Goal: Task Accomplishment & Management: Complete application form

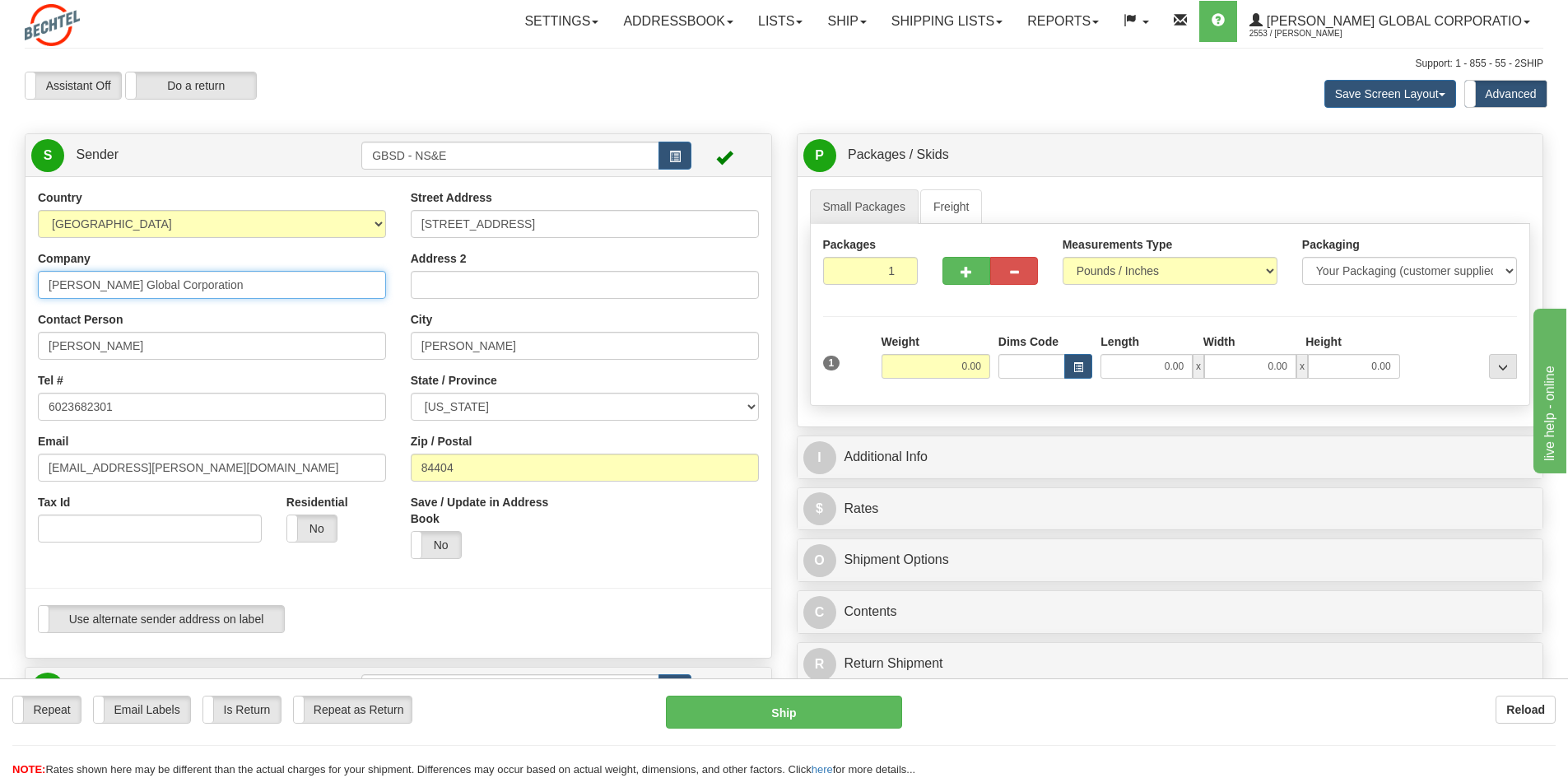
drag, startPoint x: 251, startPoint y: 279, endPoint x: -22, endPoint y: 270, distance: 273.1
click at [0, 270] on html "Training Course Close Toggle navigation Settings Shipping Preferences New Sende…" at bounding box center [784, 389] width 1568 height 778
type input "[PERSON_NAME]"
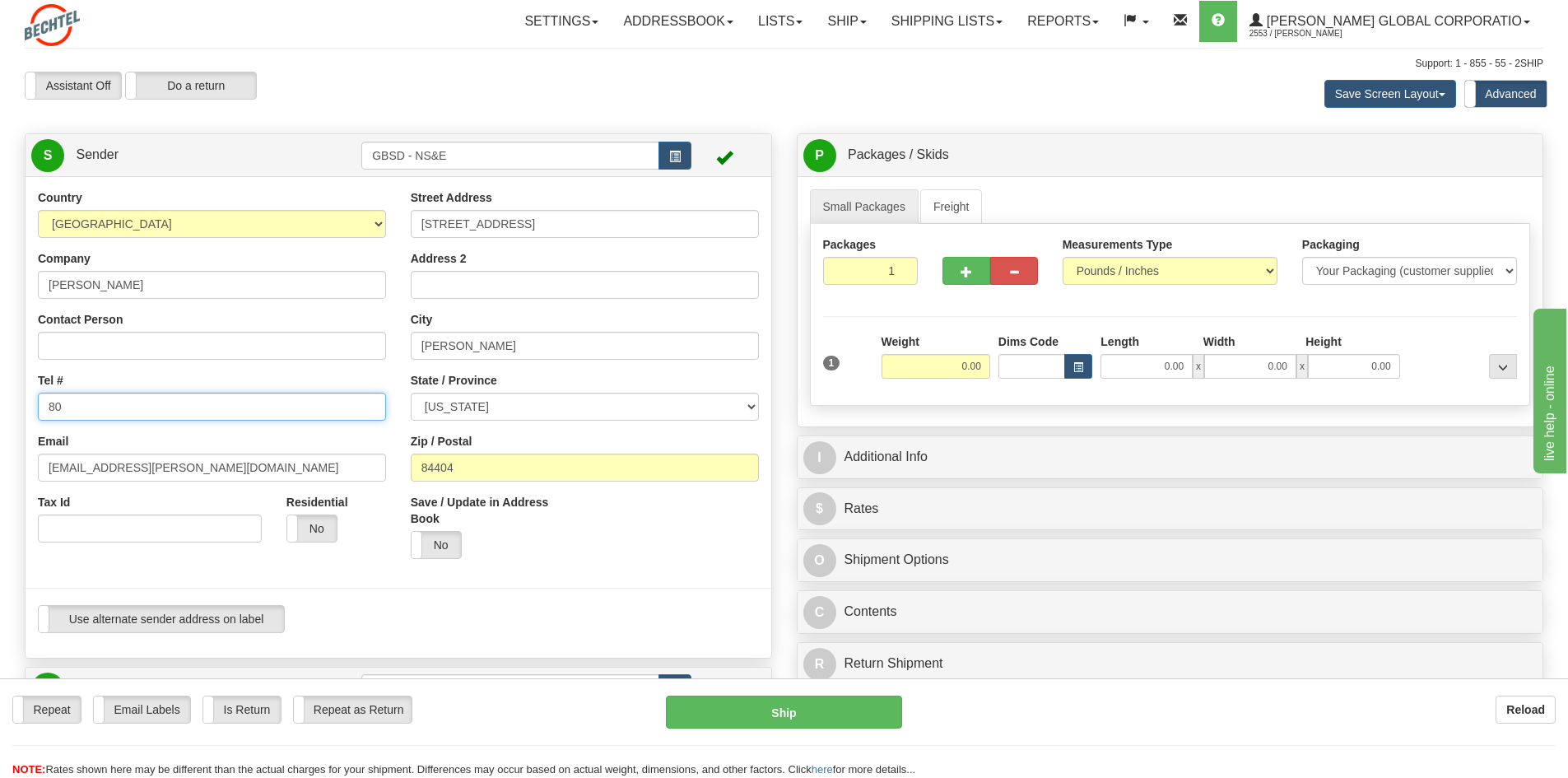
type input "8019171800"
type input "[STREET_ADDRESS]"
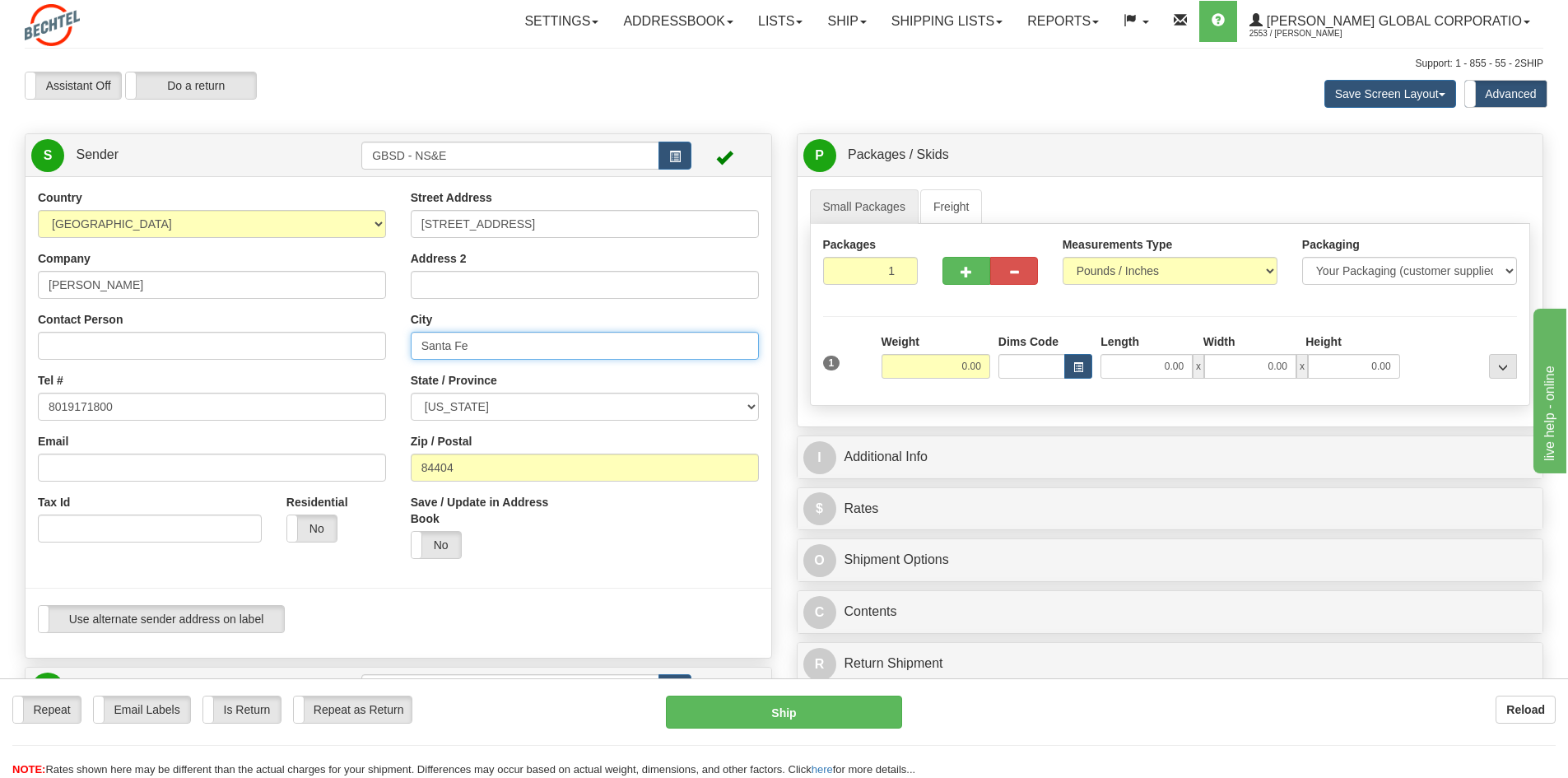
type input "Santa Fe"
select select "NM"
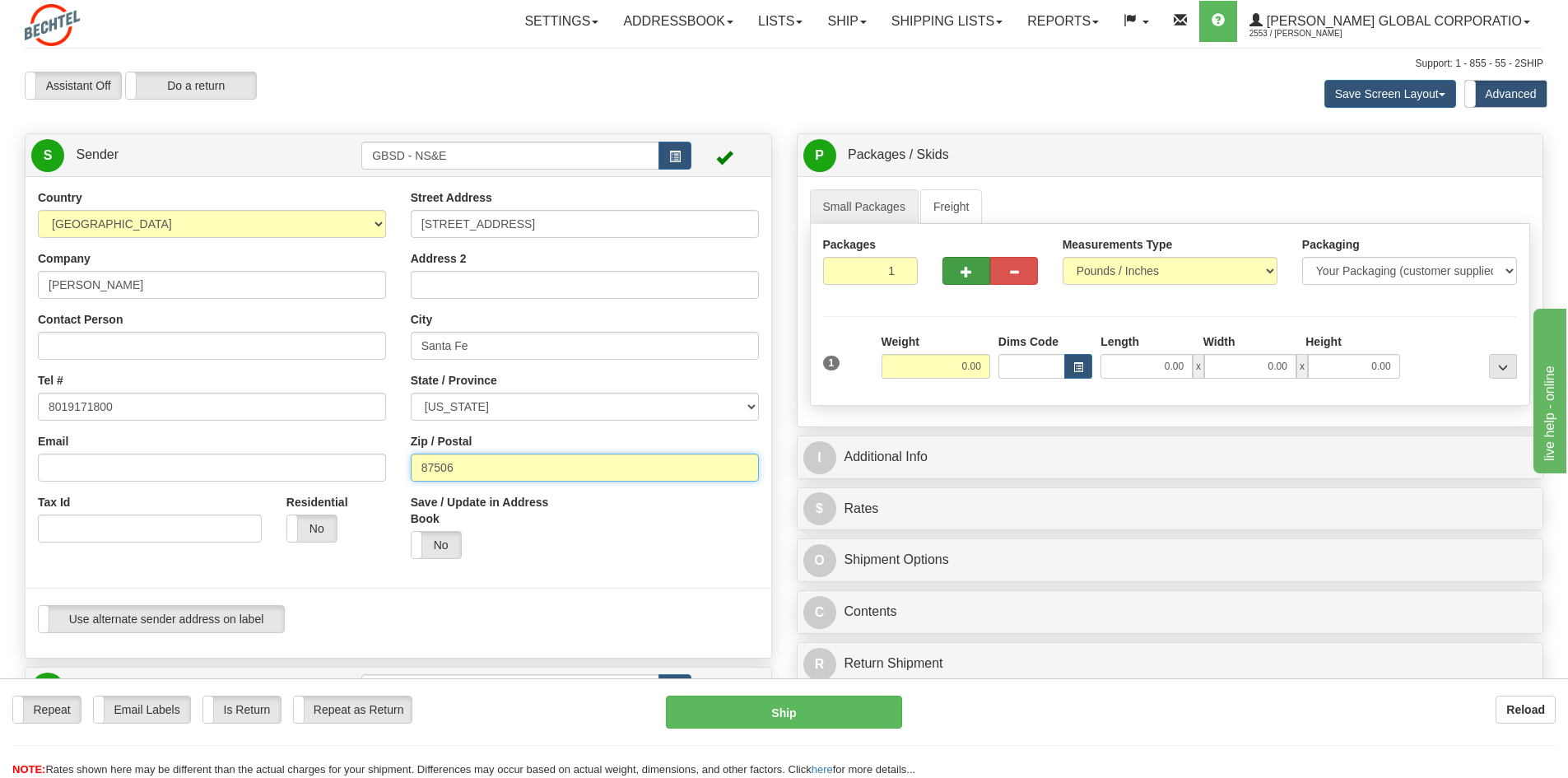
type input "87506"
click at [974, 270] on button "button" at bounding box center [966, 271] width 48 height 28
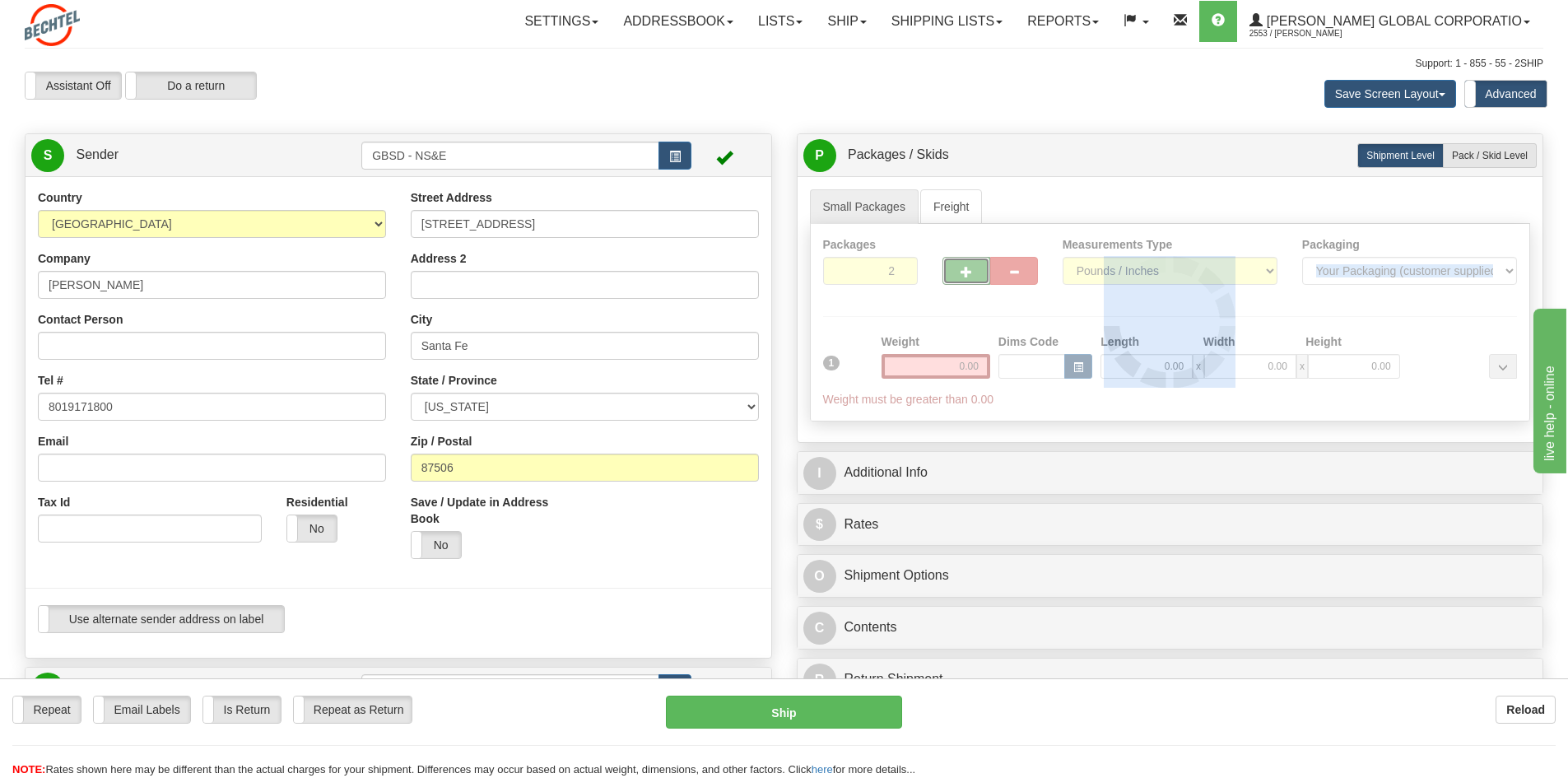
click at [974, 271] on div at bounding box center [1170, 322] width 719 height 197
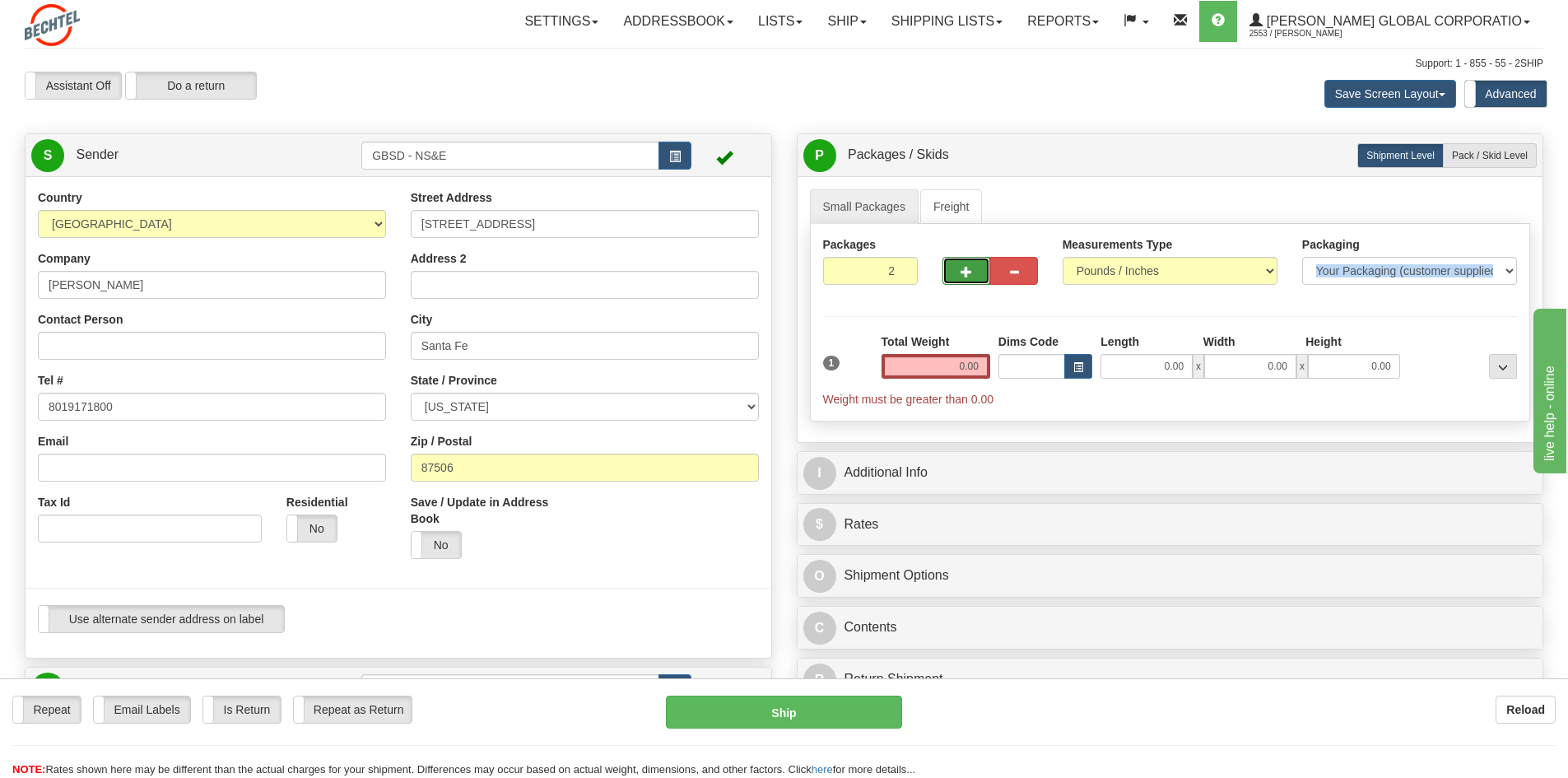
click at [973, 271] on button "button" at bounding box center [966, 271] width 48 height 28
type input "3"
click at [1457, 329] on div "Packages 3 1 Measurements Type" at bounding box center [1170, 322] width 721 height 197
click at [1498, 373] on button "..." at bounding box center [1503, 367] width 28 height 25
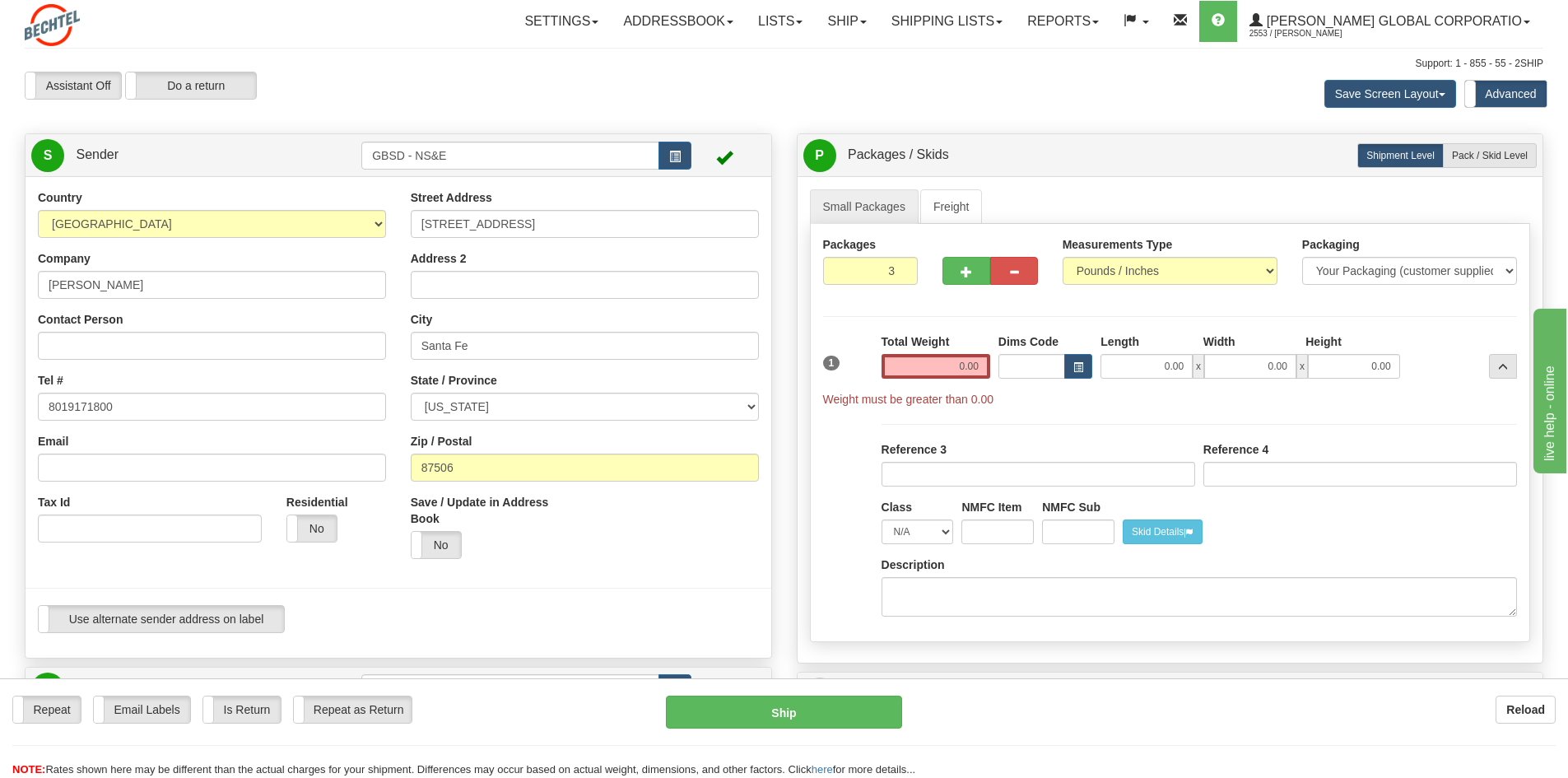
click at [869, 323] on div "Packages 3 1 Measurements Type" at bounding box center [1170, 433] width 721 height 418
click at [928, 333] on label "Total Weight" at bounding box center [915, 341] width 68 height 17
click at [853, 394] on span "Weight must be greater than 0.00" at bounding box center [908, 399] width 171 height 13
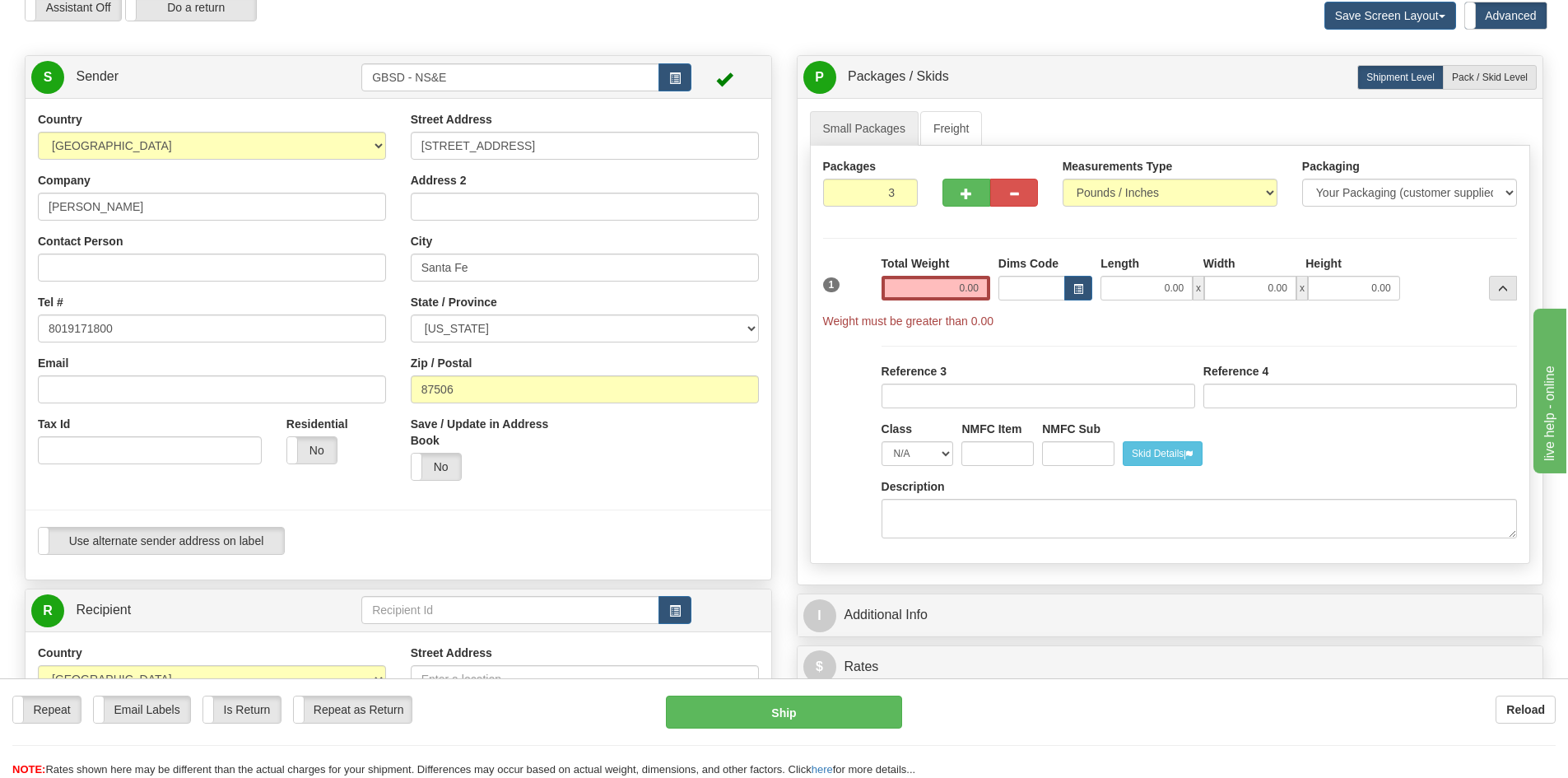
scroll to position [329, 0]
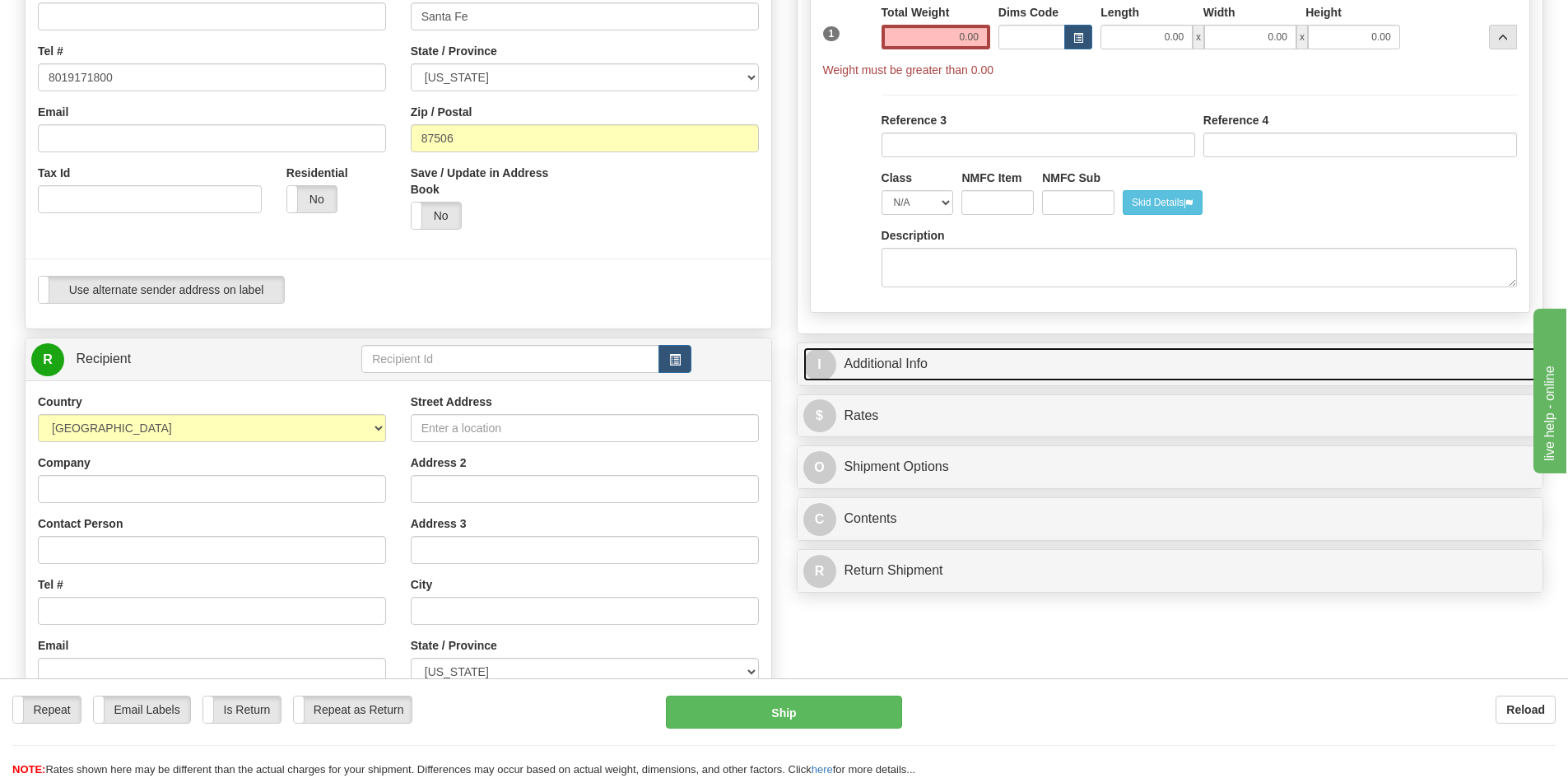
drag, startPoint x: 909, startPoint y: 361, endPoint x: 920, endPoint y: 370, distance: 14.2
click at [909, 361] on link "I Additional Info" at bounding box center [1170, 364] width 734 height 34
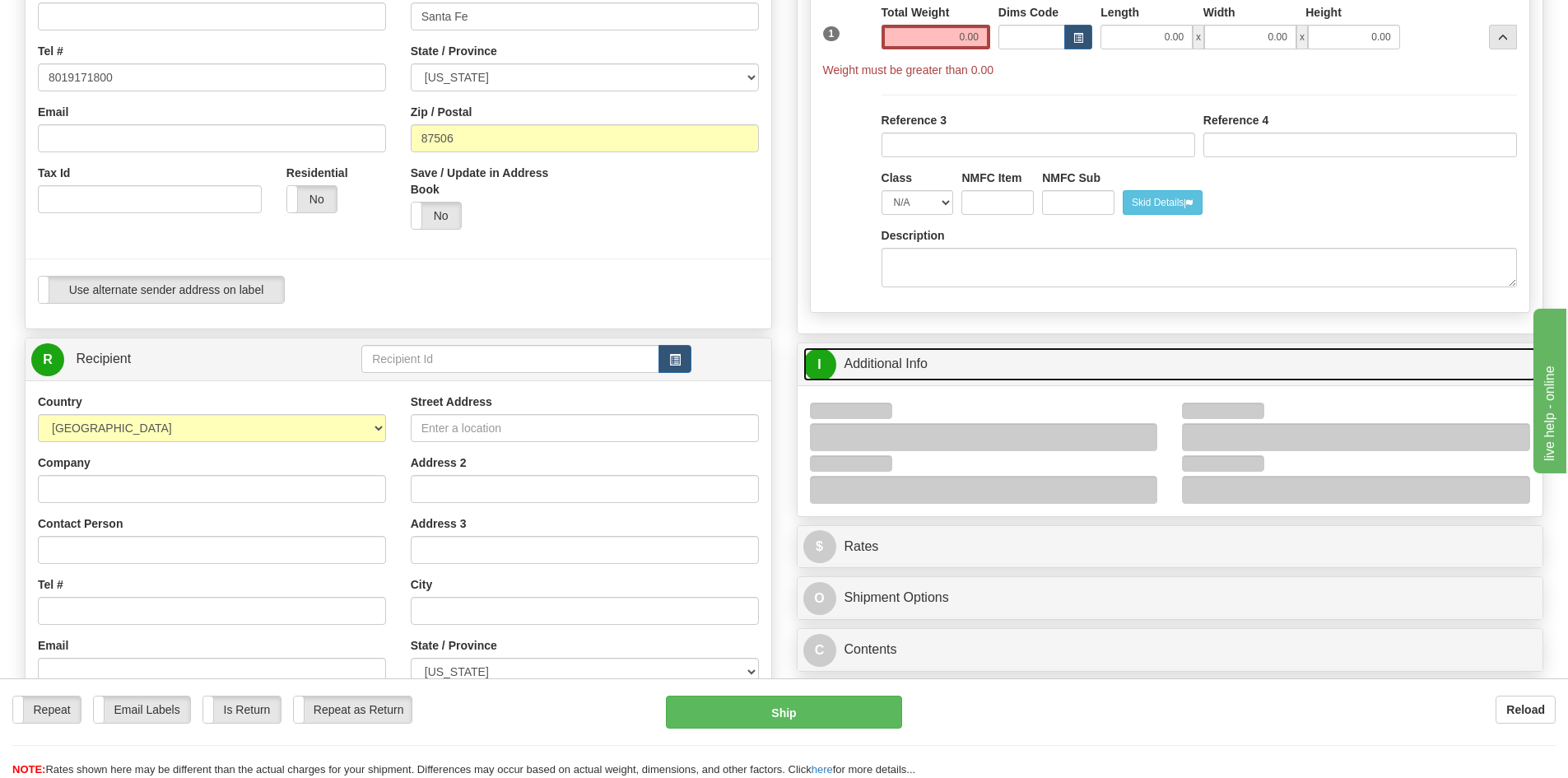
click at [946, 362] on link "I Additional Info" at bounding box center [1170, 364] width 734 height 34
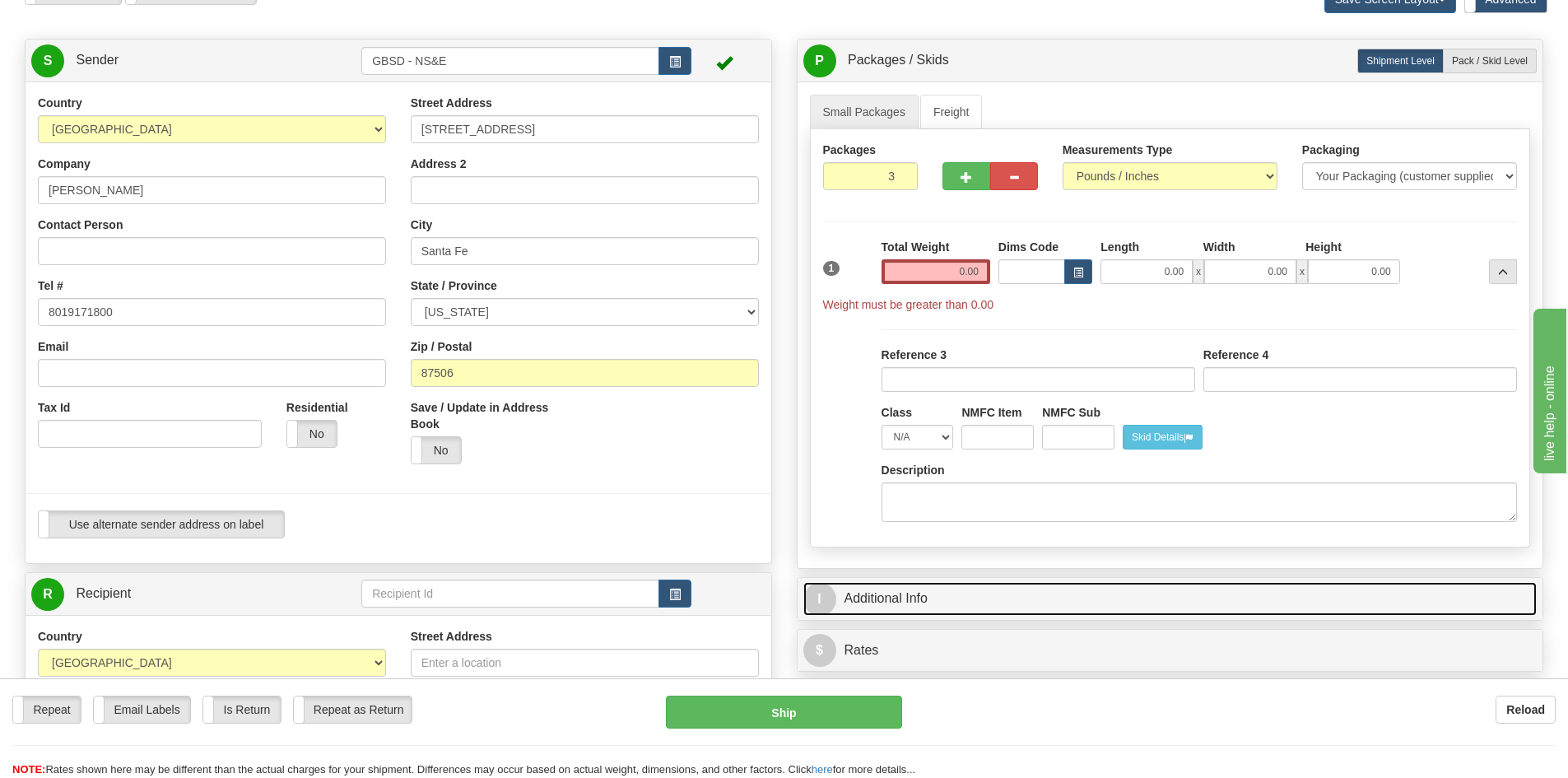
scroll to position [0, 0]
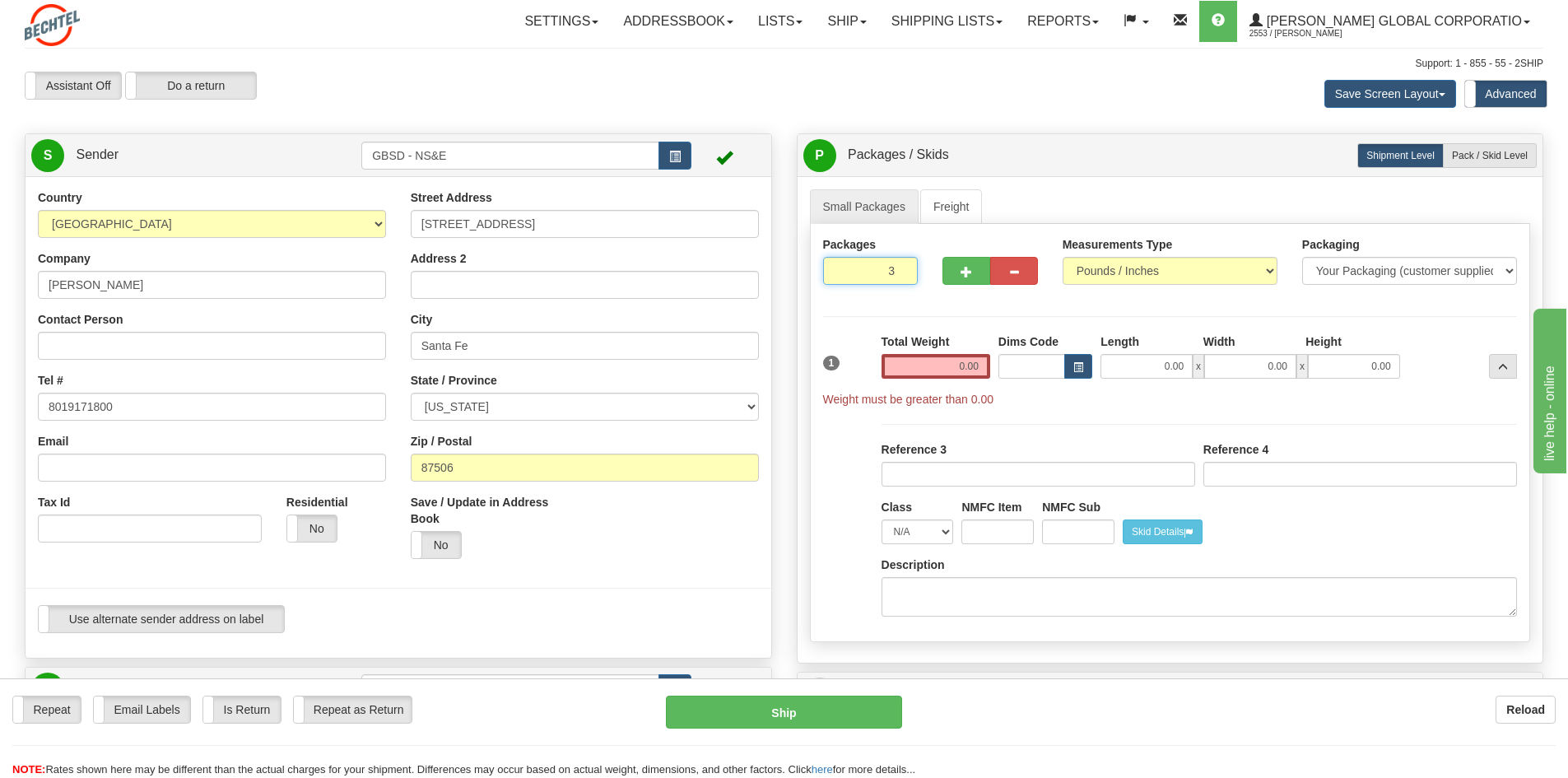
drag, startPoint x: 858, startPoint y: 275, endPoint x: 1072, endPoint y: 301, distance: 215.6
click at [1072, 301] on div "Packages 3 1 Measurements Type" at bounding box center [1170, 433] width 721 height 418
click at [1356, 337] on div "Height" at bounding box center [1351, 343] width 102 height 20
click at [1491, 158] on span "Pack / Skid Level" at bounding box center [1489, 155] width 75 height 12
radio input "true"
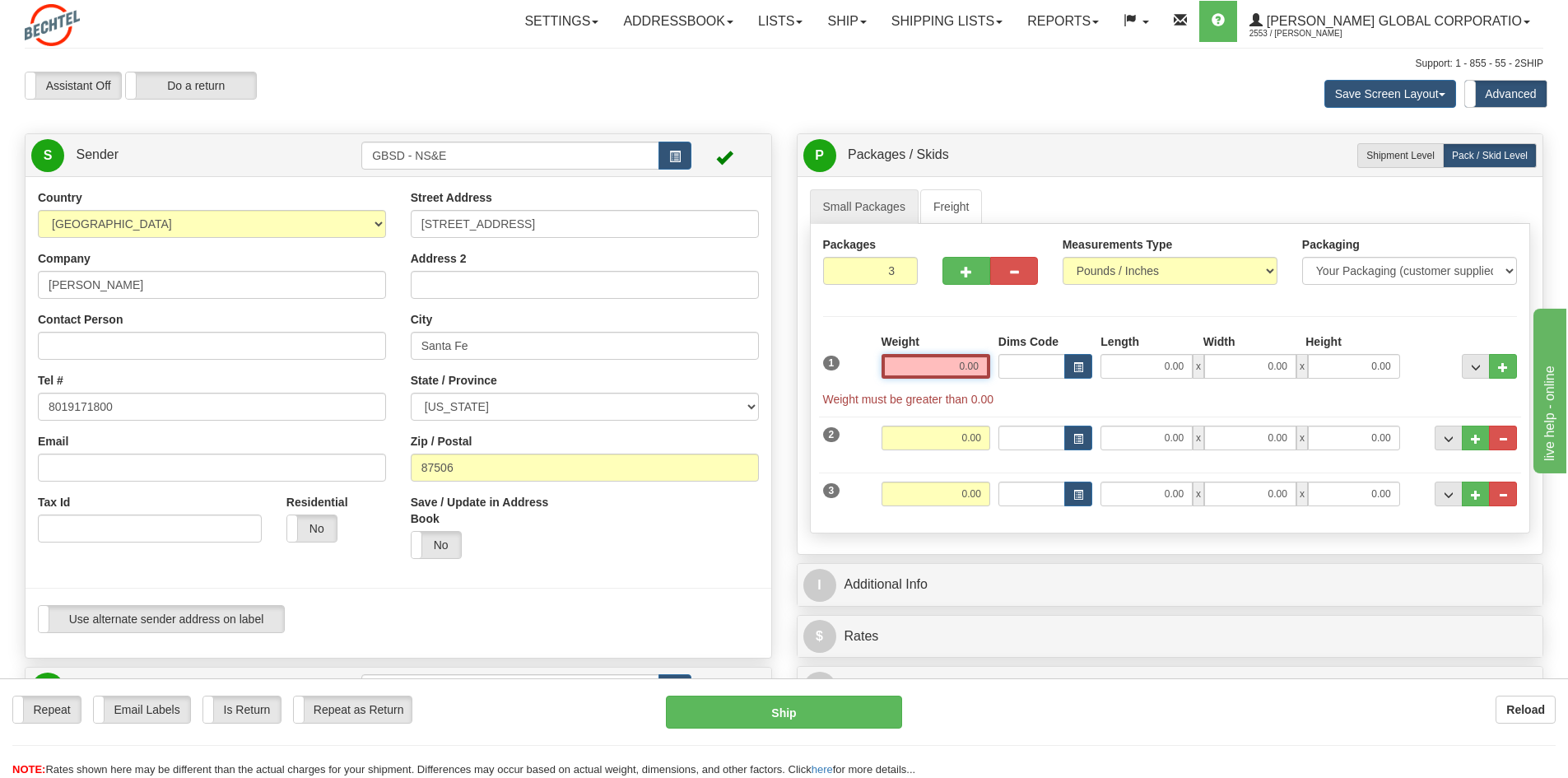
click at [994, 371] on div "1 Weight 0.00 Dims Code 0.00" at bounding box center [1170, 369] width 703 height 74
drag, startPoint x: 958, startPoint y: 365, endPoint x: 980, endPoint y: 366, distance: 22.0
click at [980, 366] on input "0.00" at bounding box center [936, 367] width 108 height 25
drag, startPoint x: 958, startPoint y: 369, endPoint x: 993, endPoint y: 361, distance: 35.9
click at [993, 360] on div "Weight 0.00" at bounding box center [936, 361] width 117 height 58
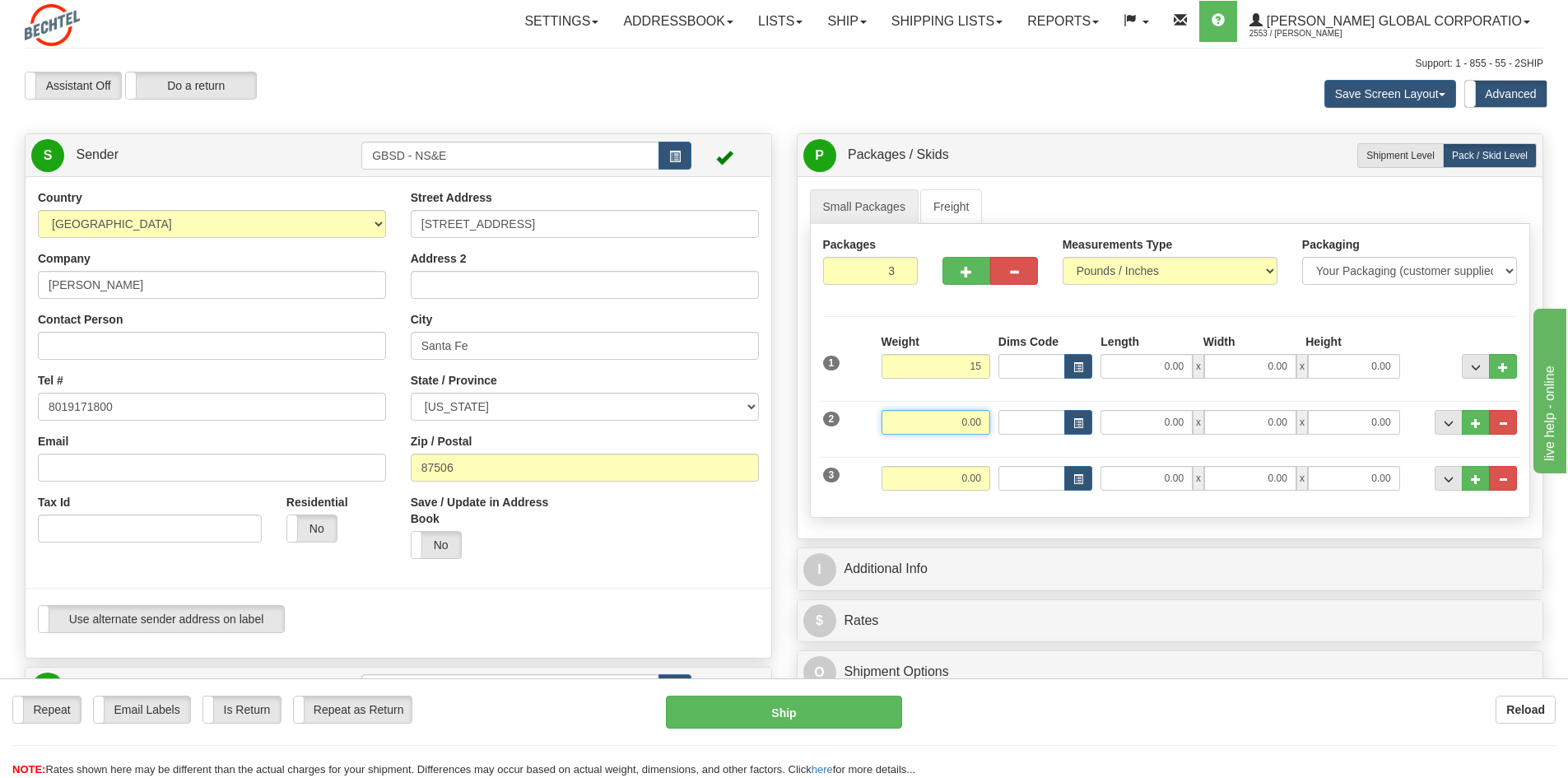
type input "15.00"
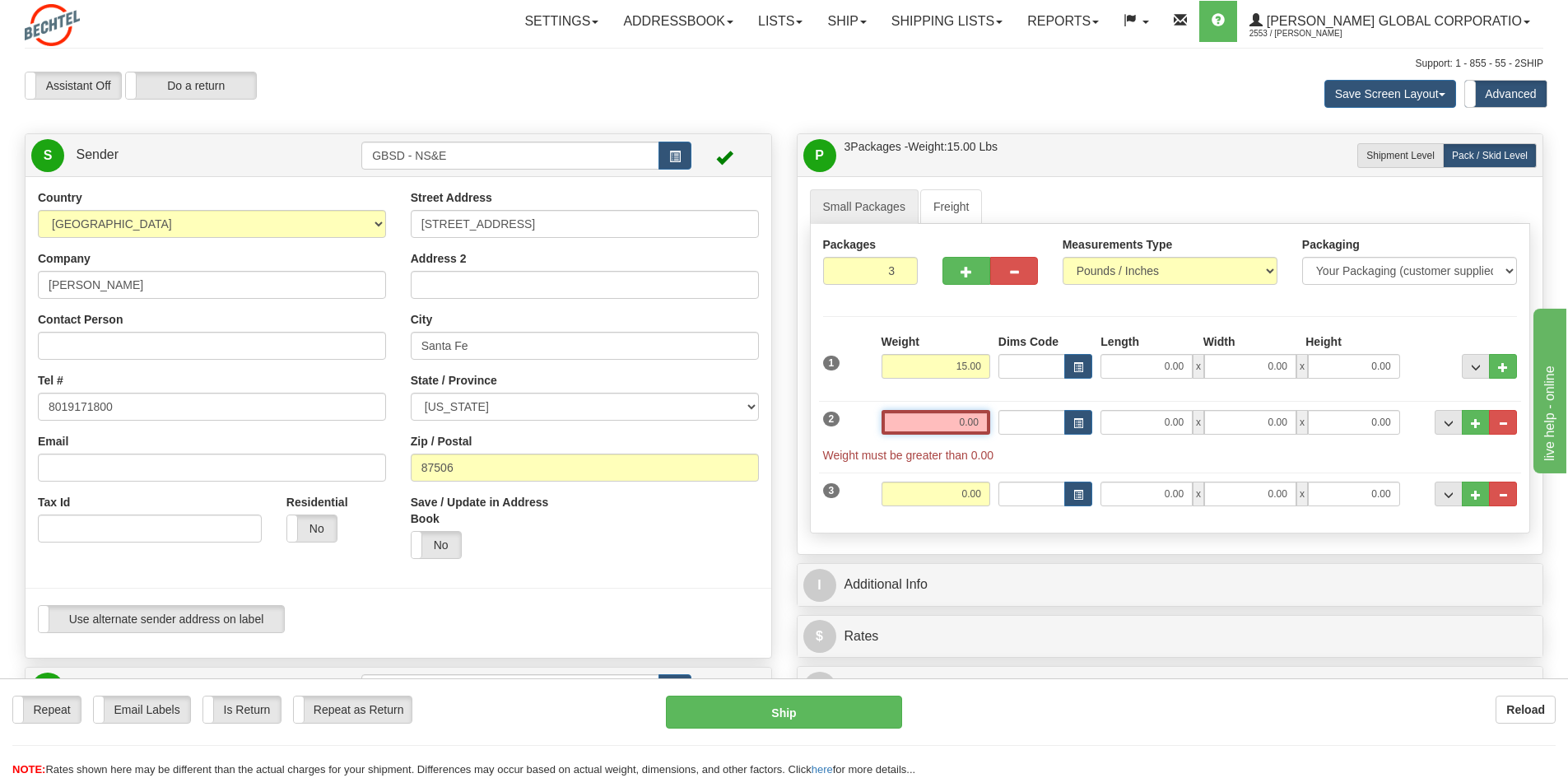
click at [971, 424] on input "0.00" at bounding box center [936, 423] width 108 height 25
drag, startPoint x: 962, startPoint y: 425, endPoint x: 1008, endPoint y: 429, distance: 46.2
click at [1008, 429] on div "2 Weight Dims Code" at bounding box center [1170, 428] width 703 height 71
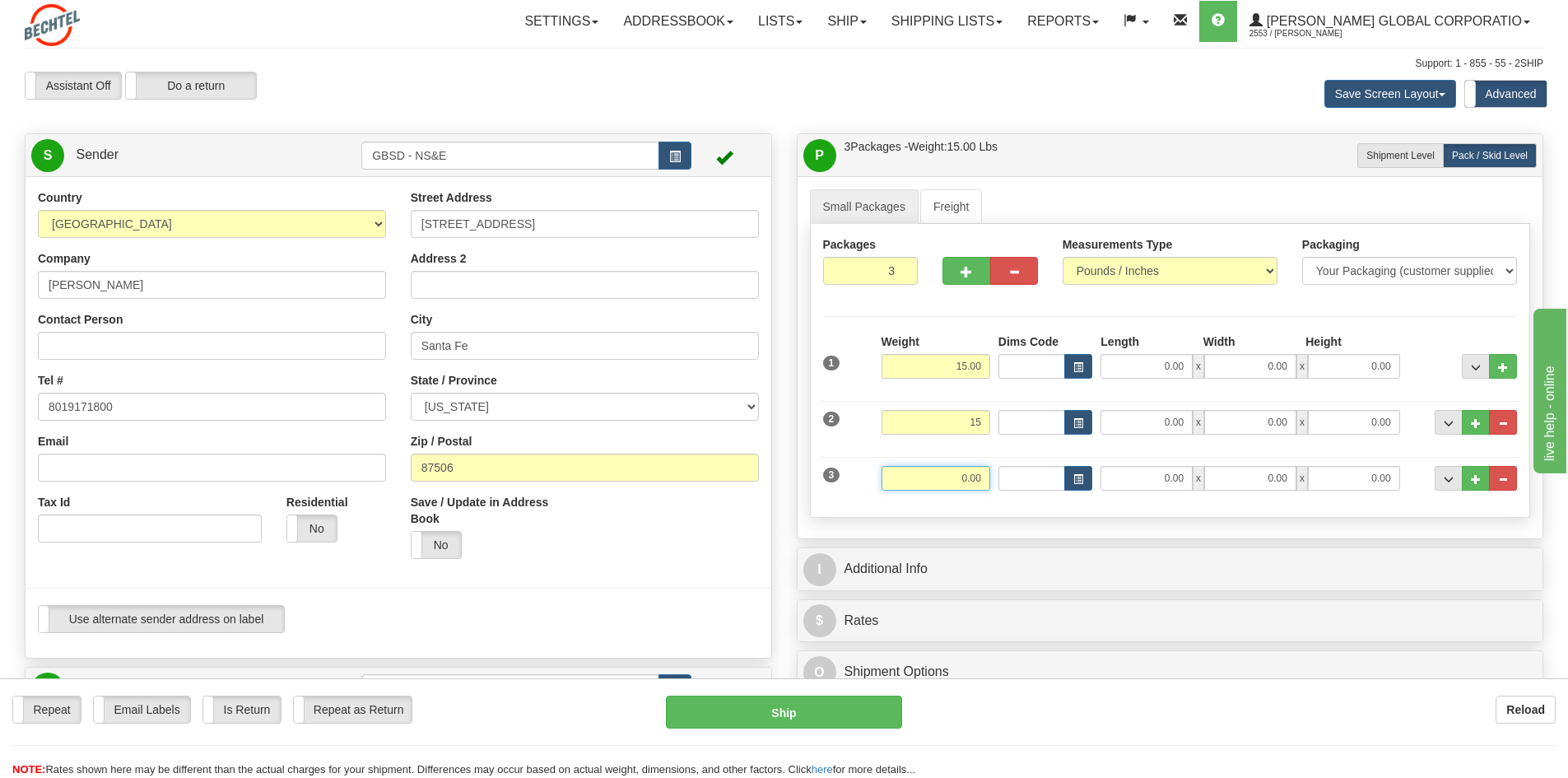
type input "15.00"
drag, startPoint x: 961, startPoint y: 482, endPoint x: 1019, endPoint y: 486, distance: 58.1
click at [1019, 486] on div "3 Weight 0.00 Dims Code Length Width Height" at bounding box center [1170, 484] width 703 height 71
type input "0"
type input "10.00"
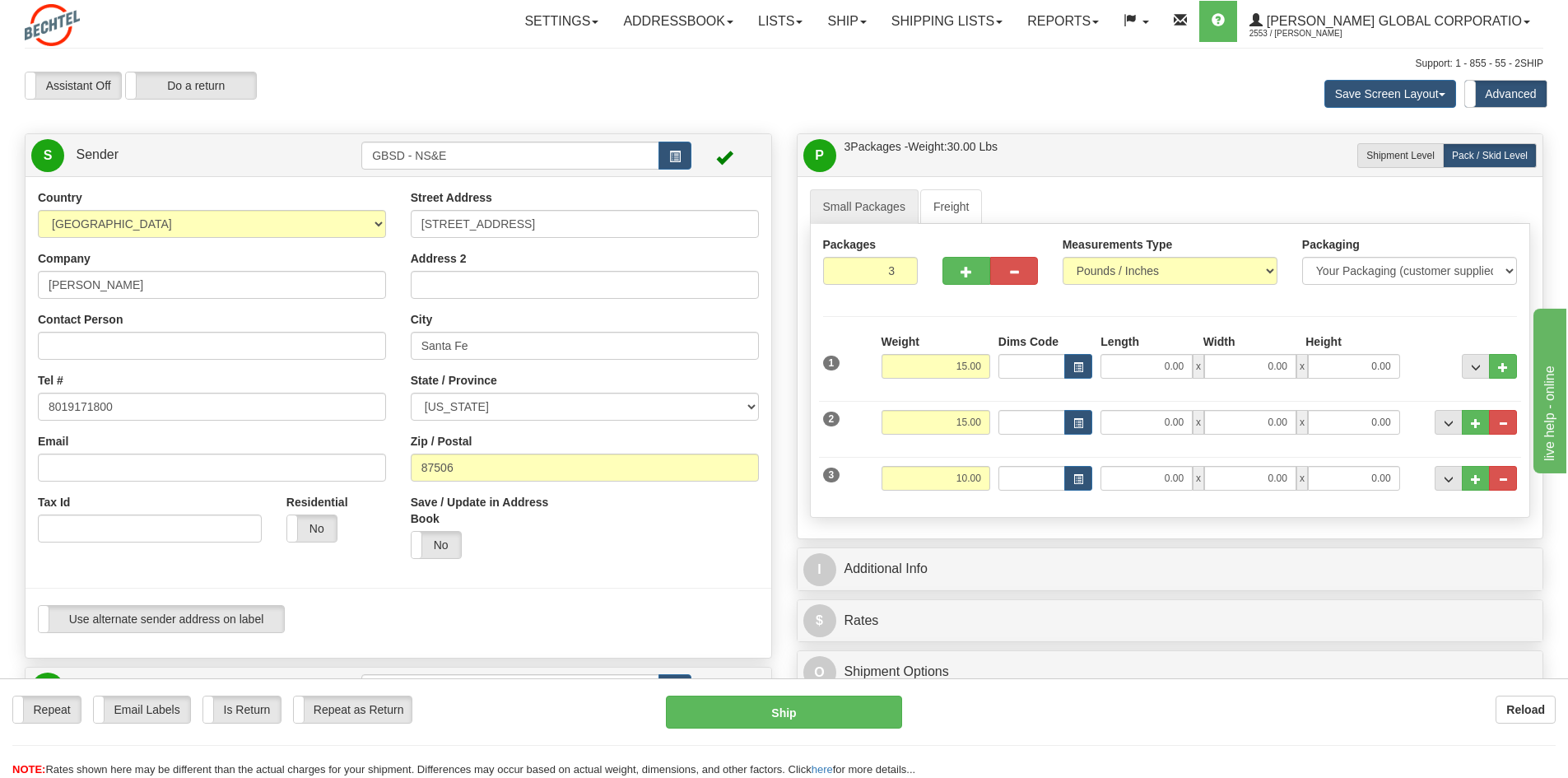
click at [1062, 510] on div "Packages 3 3 Measurements Type" at bounding box center [1170, 370] width 721 height 294
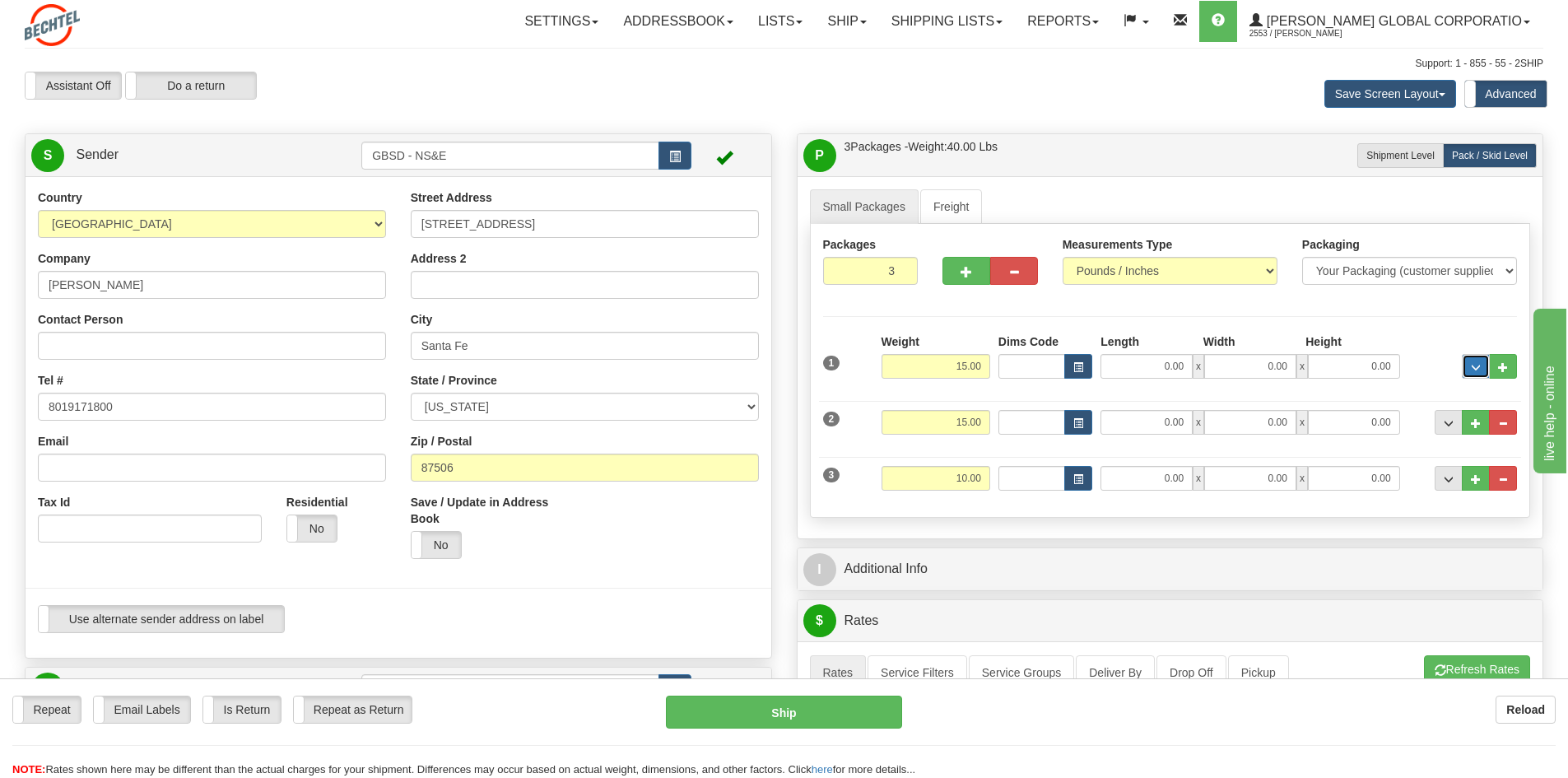
click at [1472, 371] on span "..." at bounding box center [1475, 368] width 10 height 9
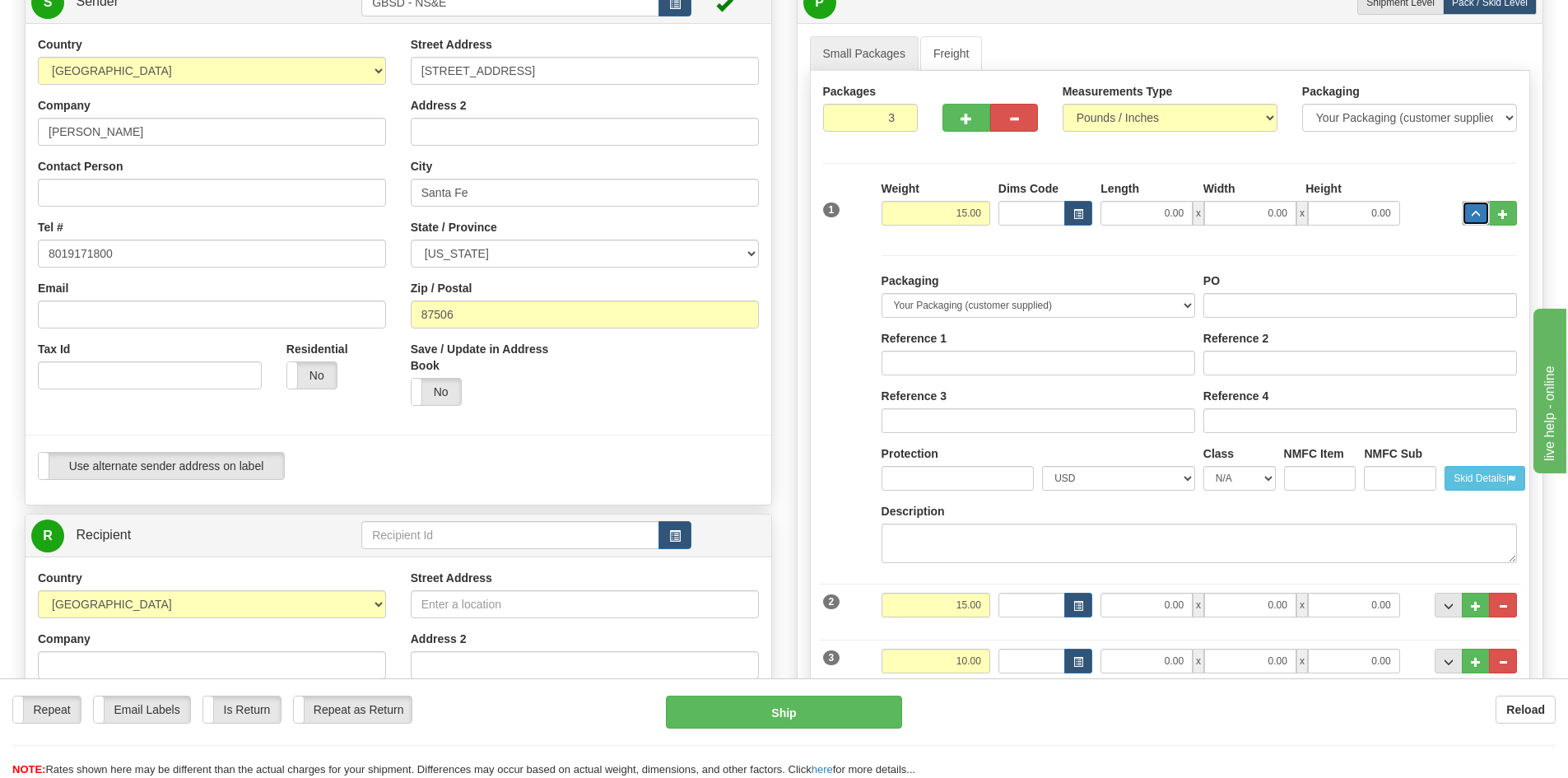
scroll to position [164, 0]
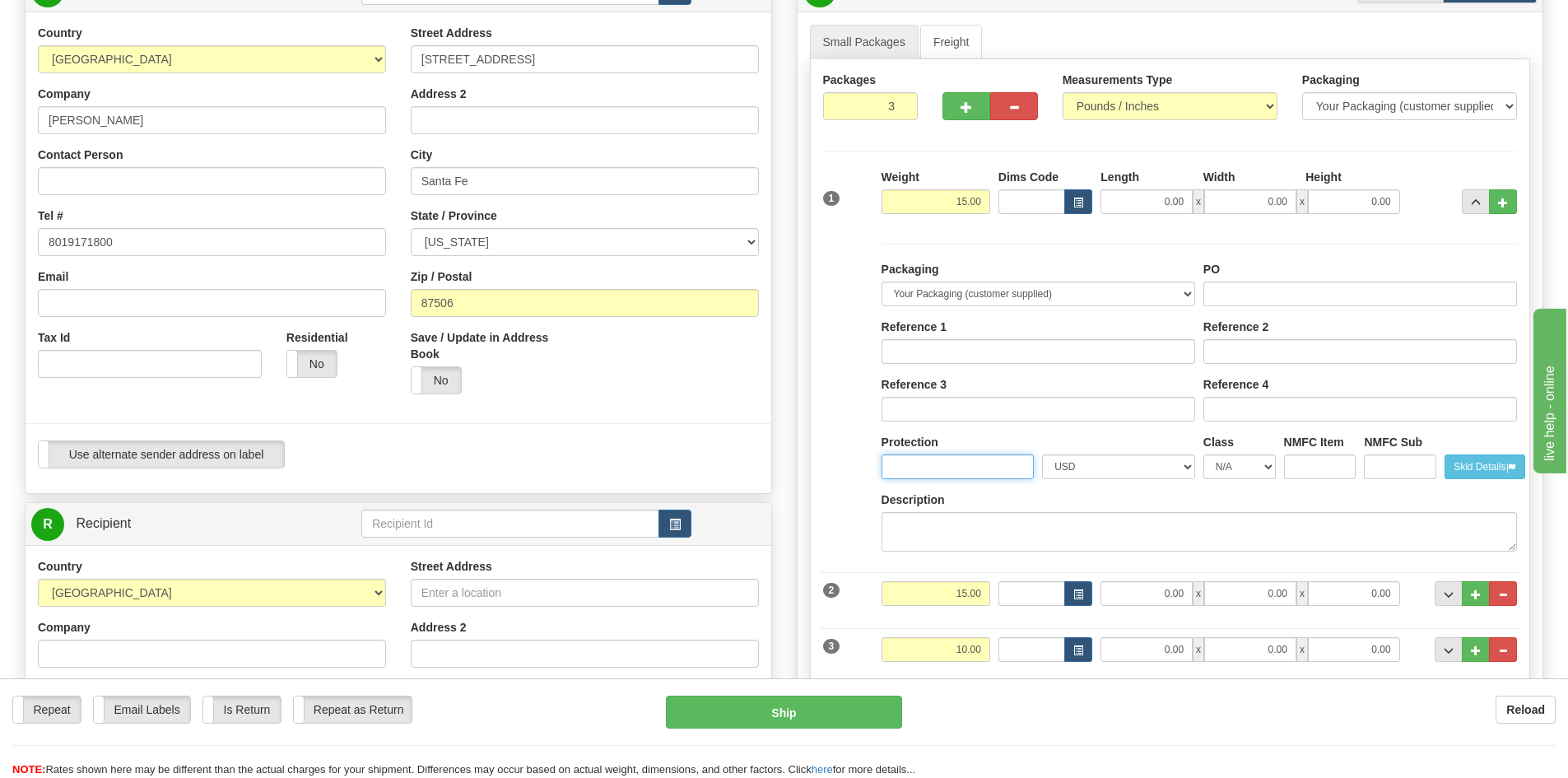
click at [973, 466] on input "Protection" at bounding box center [958, 467] width 153 height 25
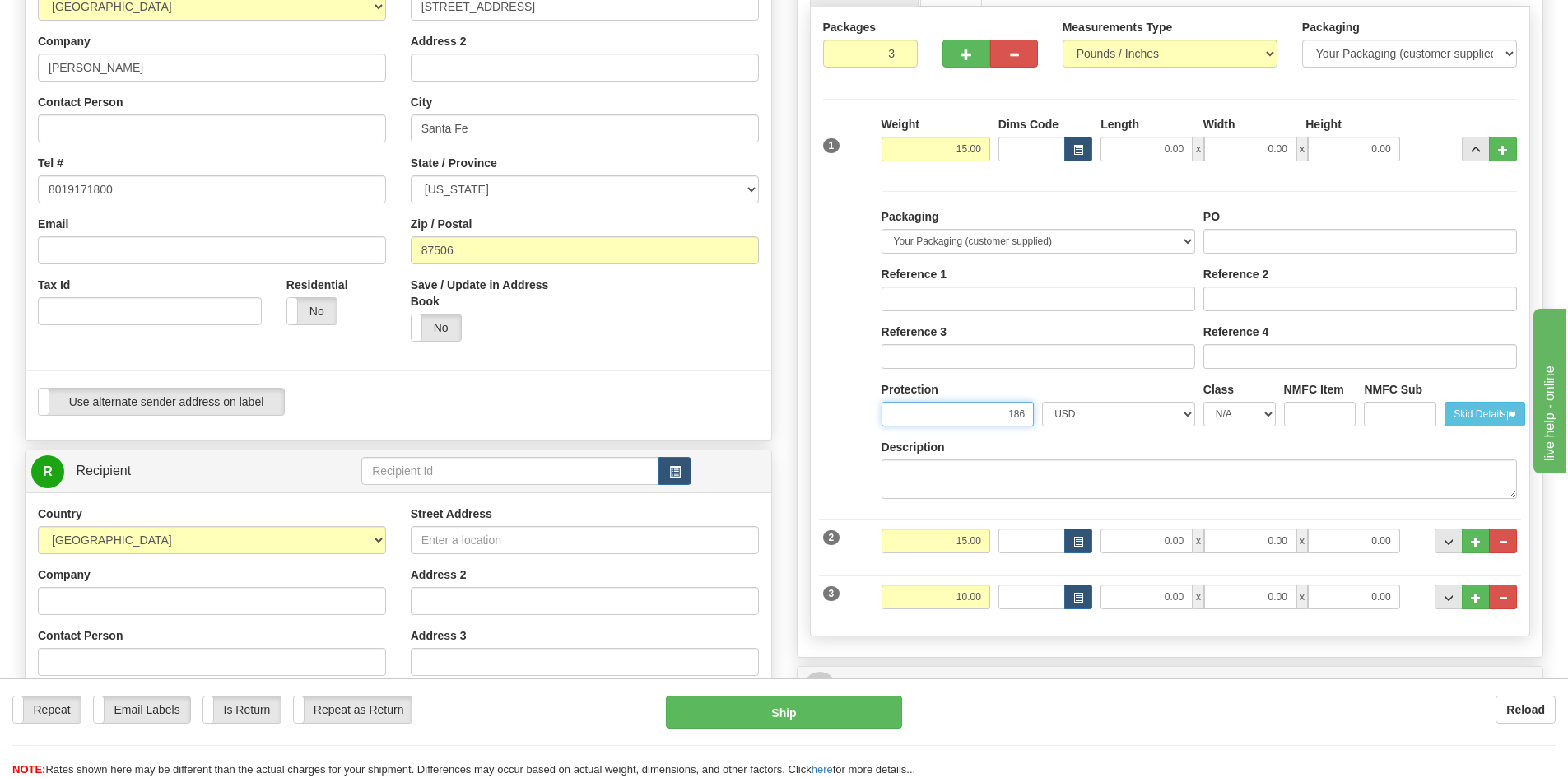
scroll to position [247, 0]
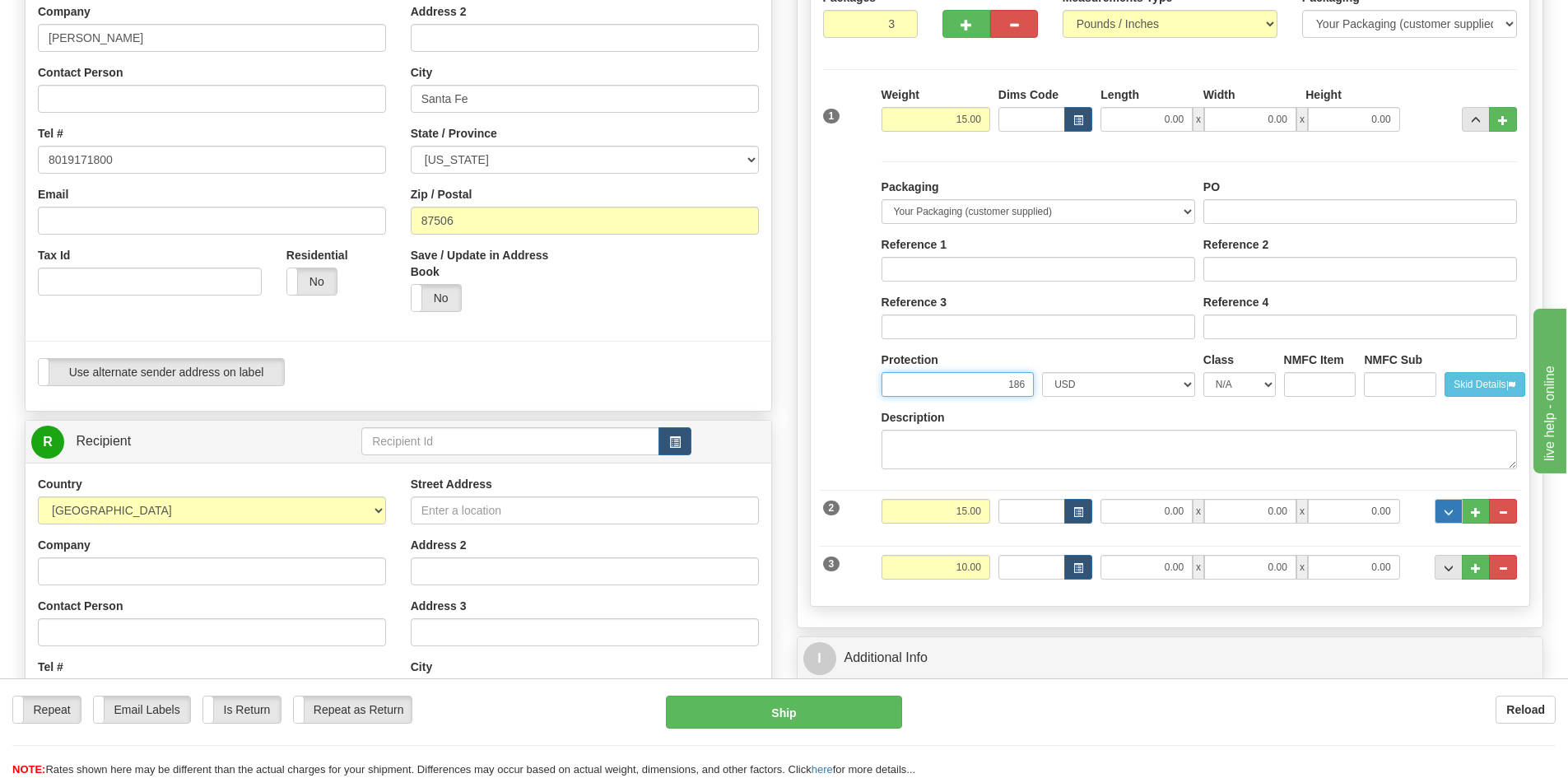
type input "186"
click at [1456, 509] on button "..." at bounding box center [1449, 512] width 28 height 25
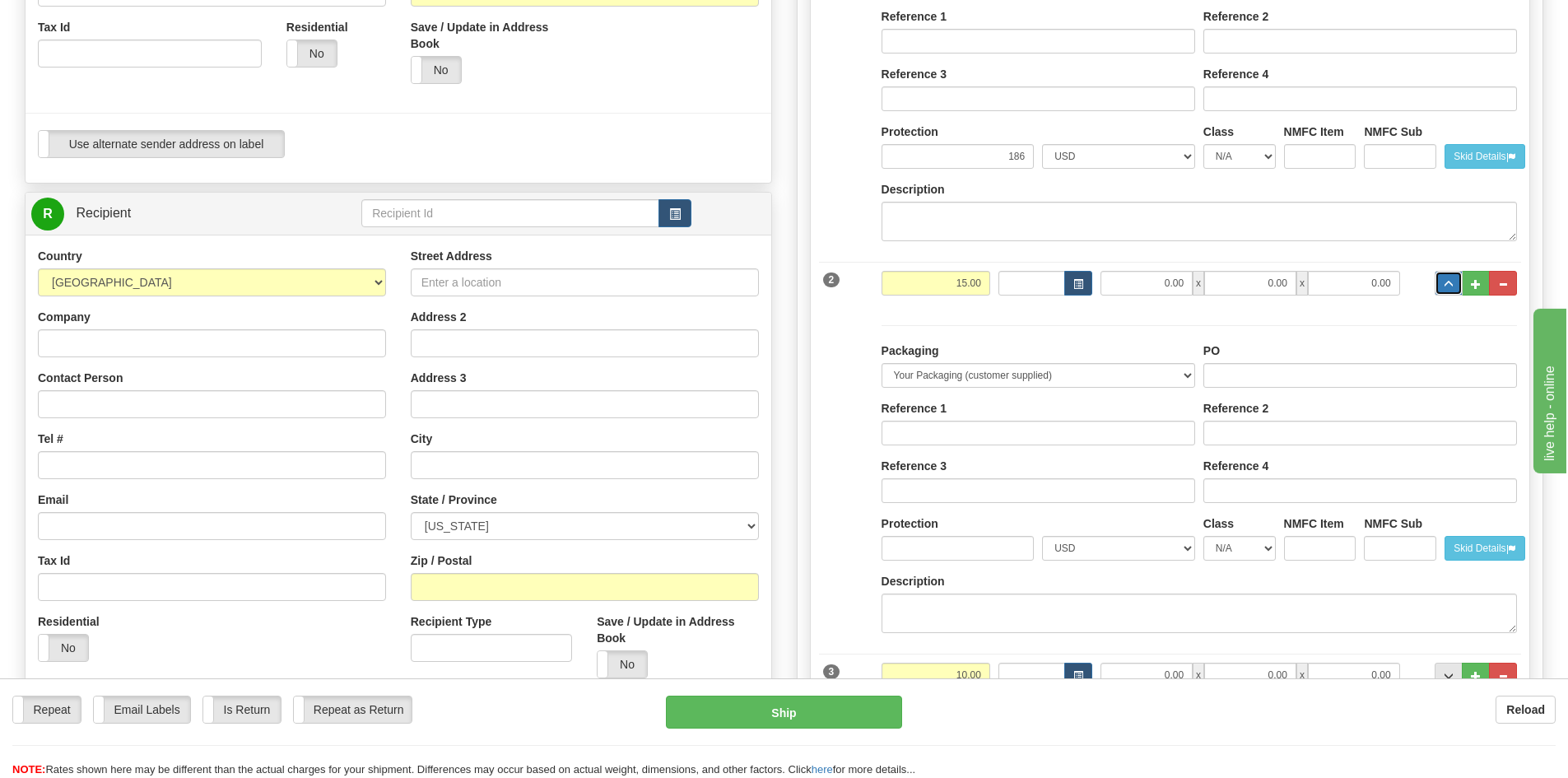
scroll to position [494, 0]
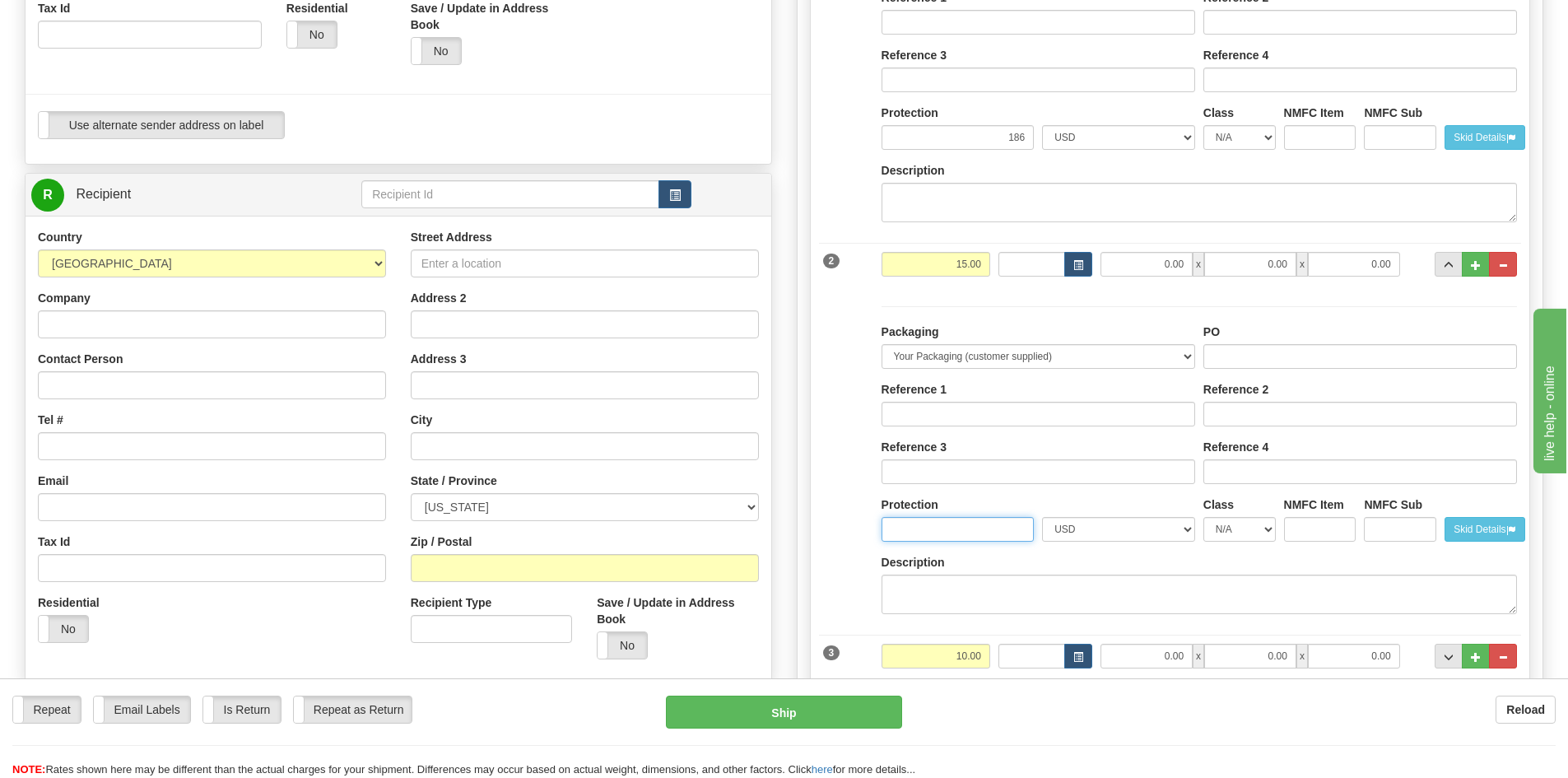
click at [990, 526] on input "Protection" at bounding box center [958, 529] width 153 height 25
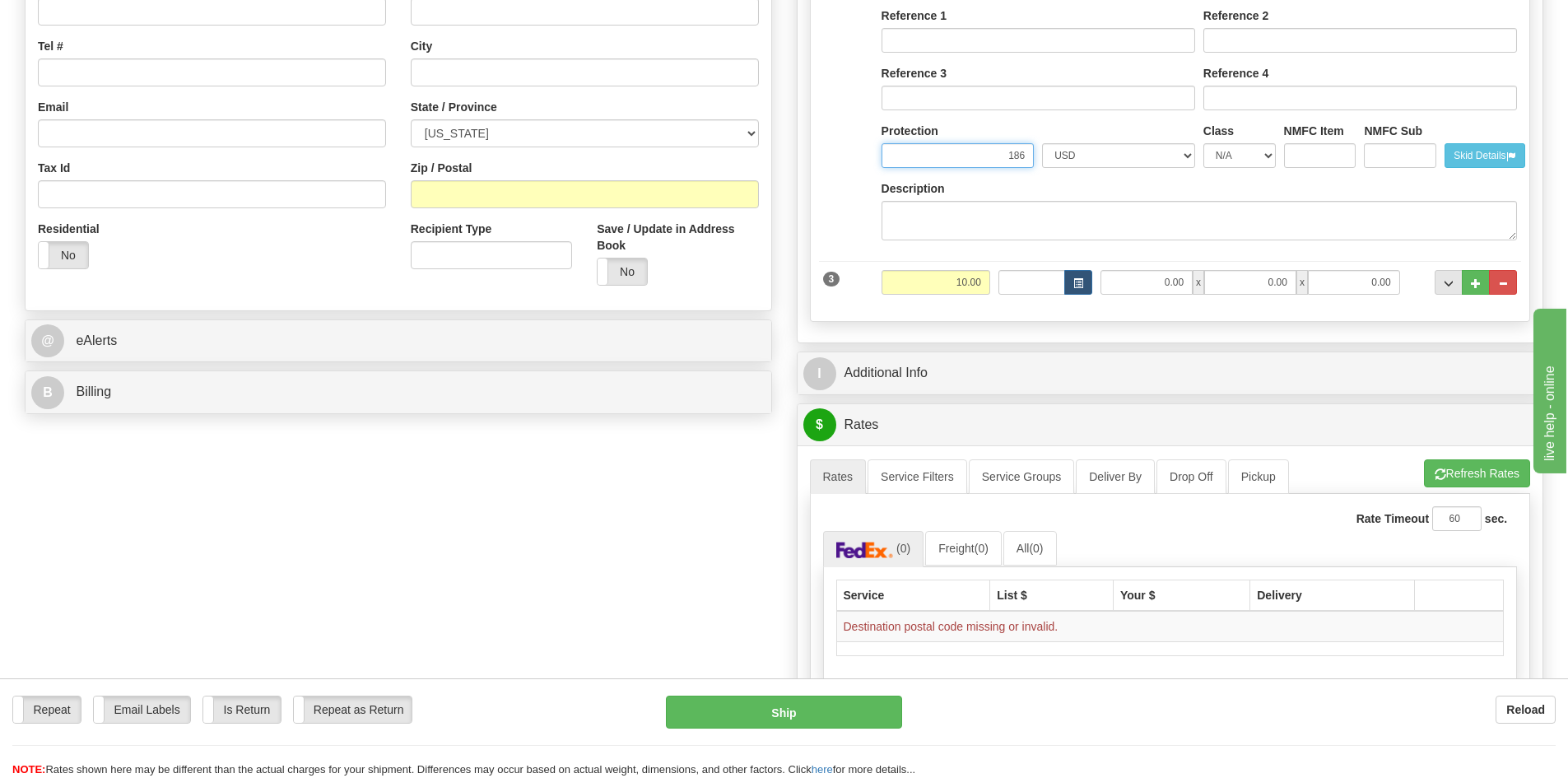
scroll to position [906, 0]
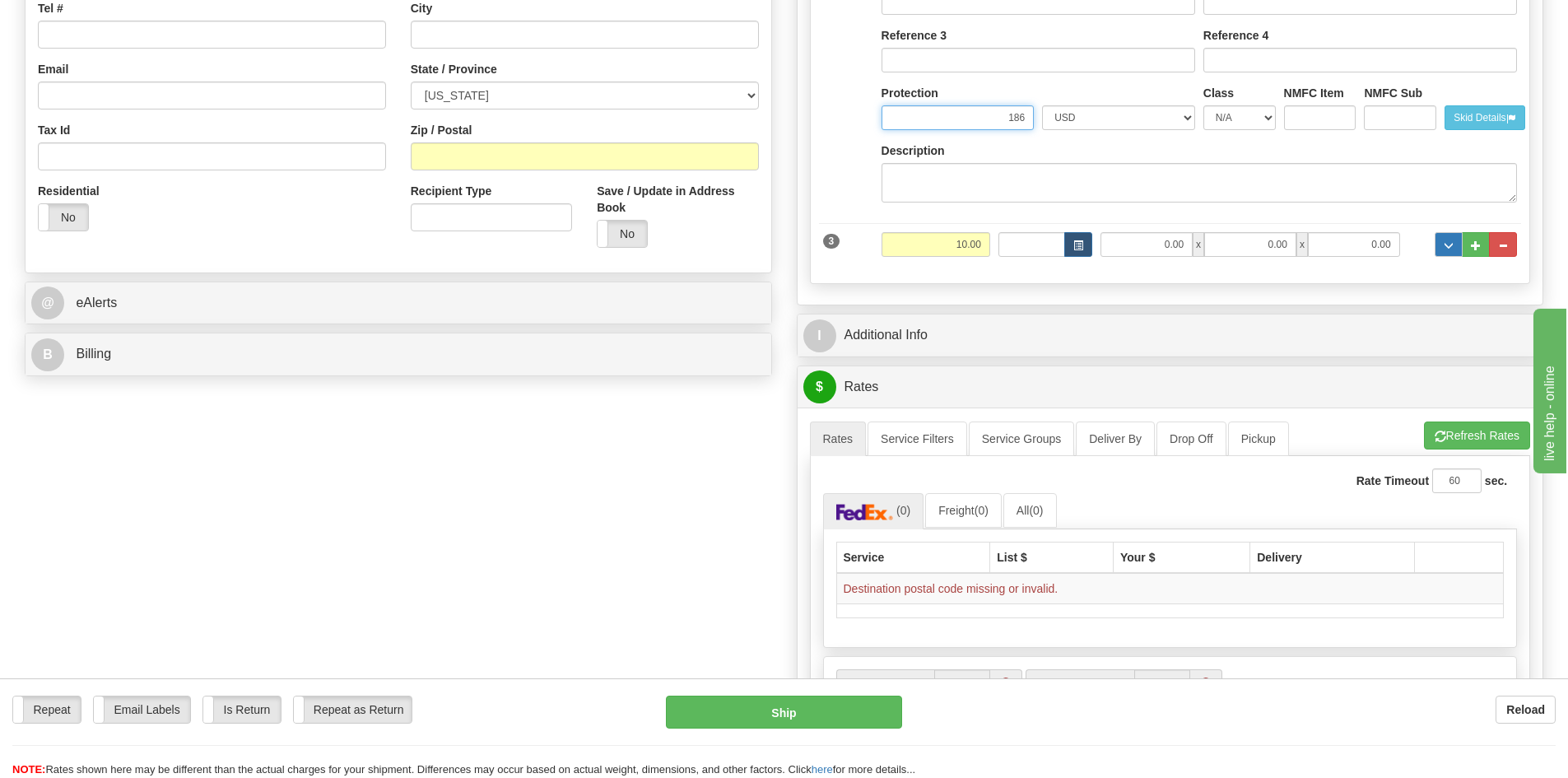
type input "186"
click at [1452, 250] on span "..." at bounding box center [1448, 246] width 10 height 9
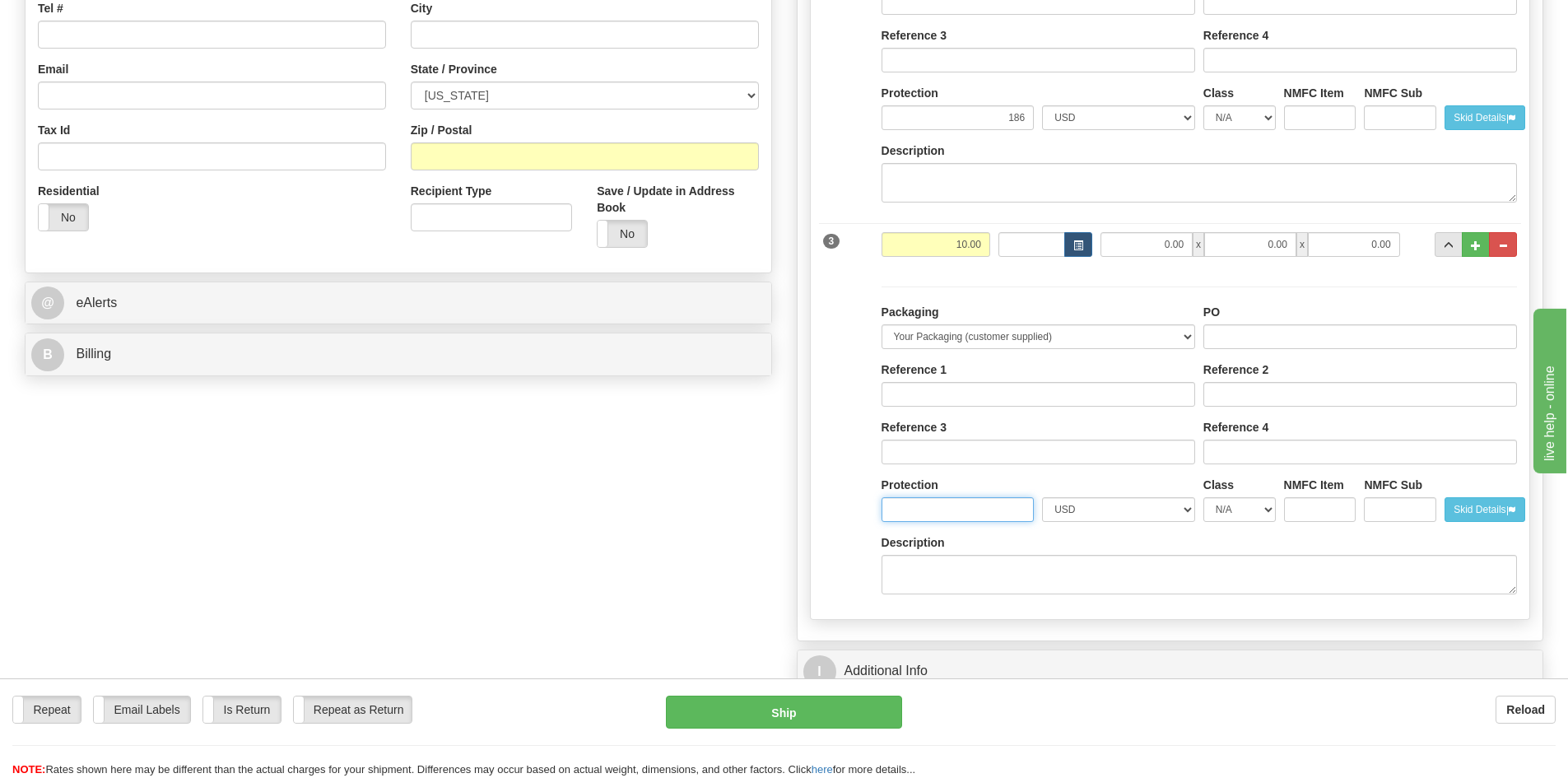
click at [982, 504] on input "Protection" at bounding box center [958, 510] width 153 height 25
type input "200"
click at [871, 486] on div "Packaging Your Packaging (customer supplied) Envelope (carrier supplied) Pack (…" at bounding box center [1170, 438] width 703 height 337
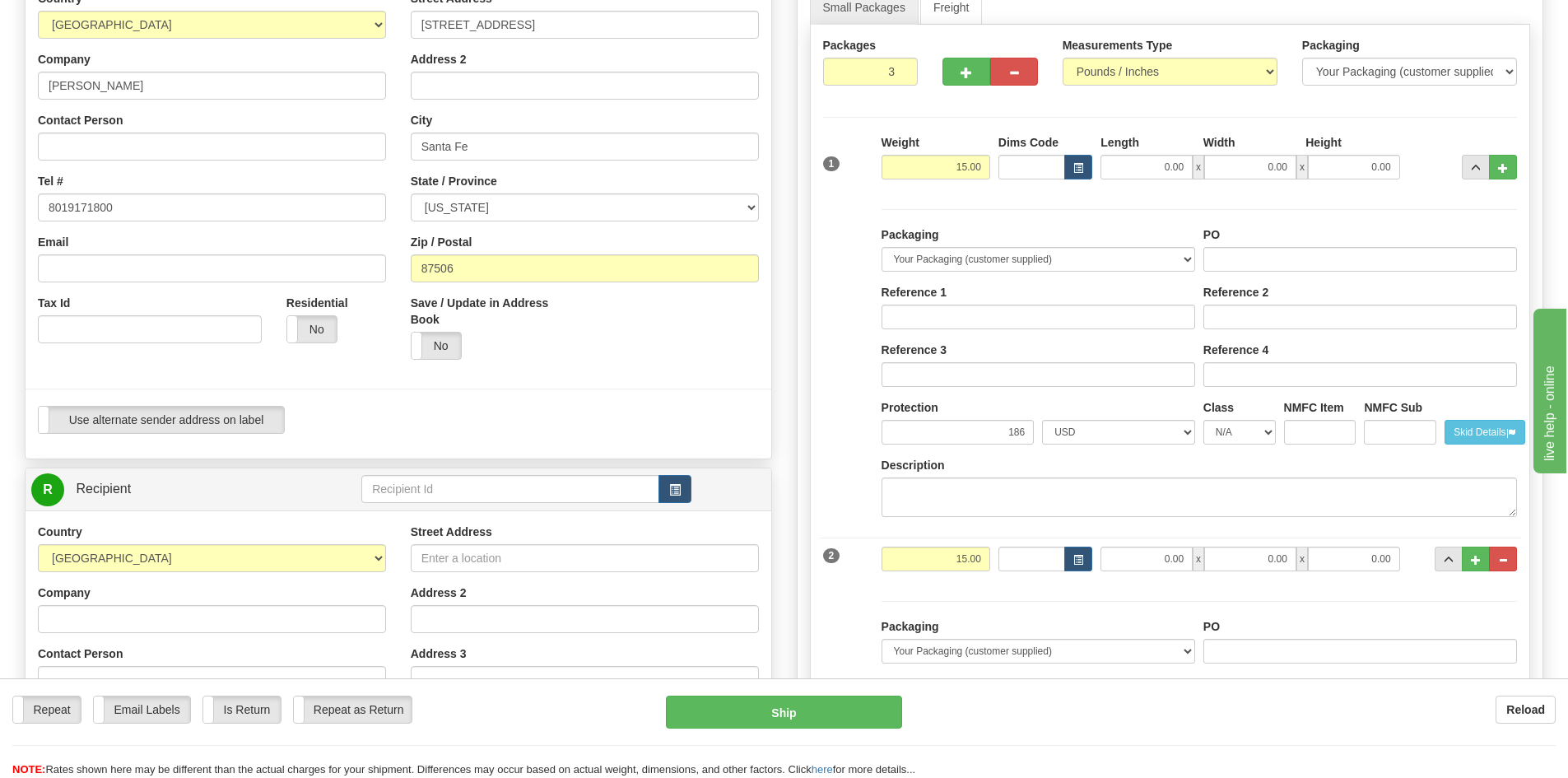
scroll to position [164, 0]
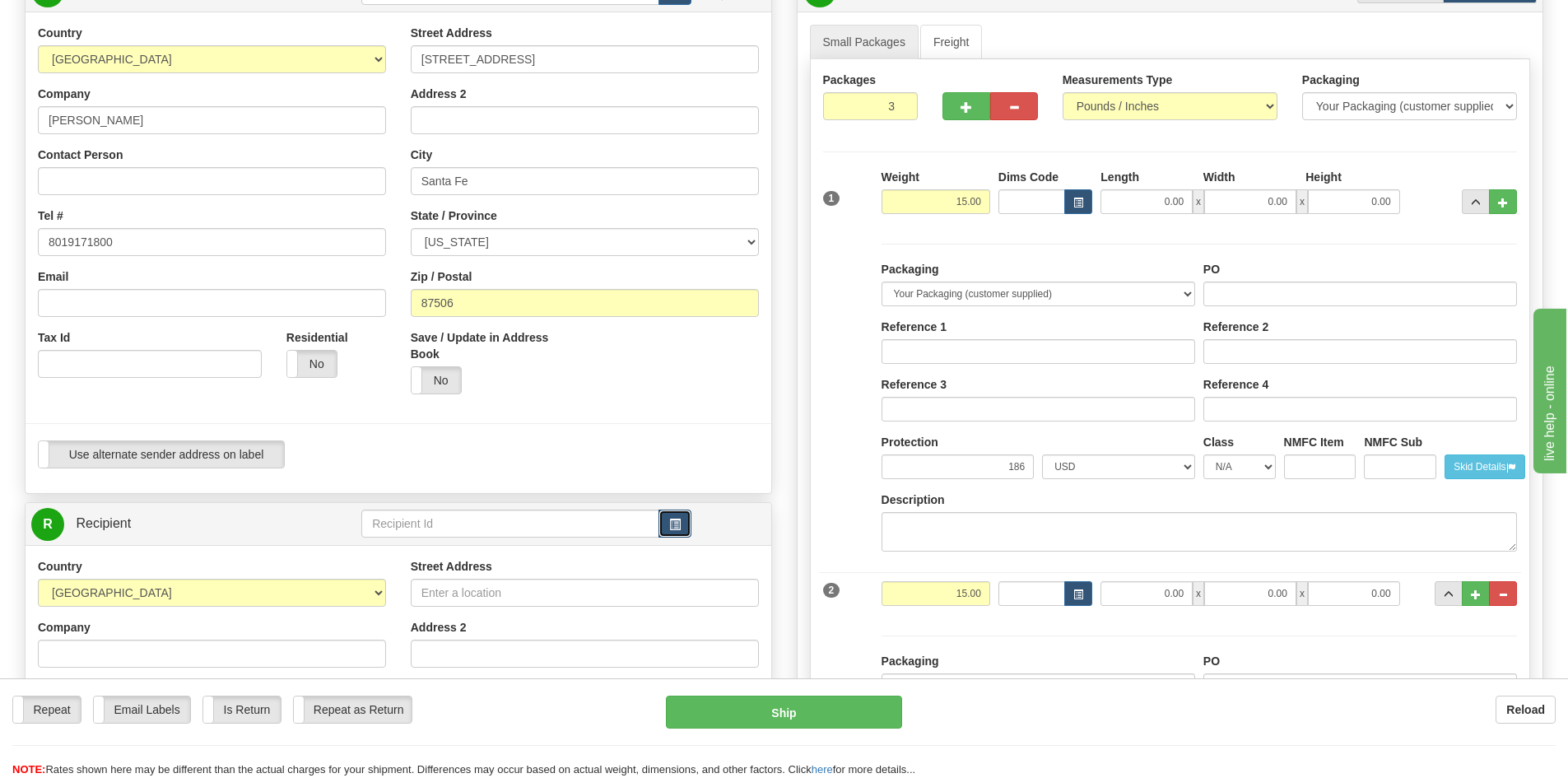
click at [677, 524] on span "button" at bounding box center [675, 525] width 12 height 11
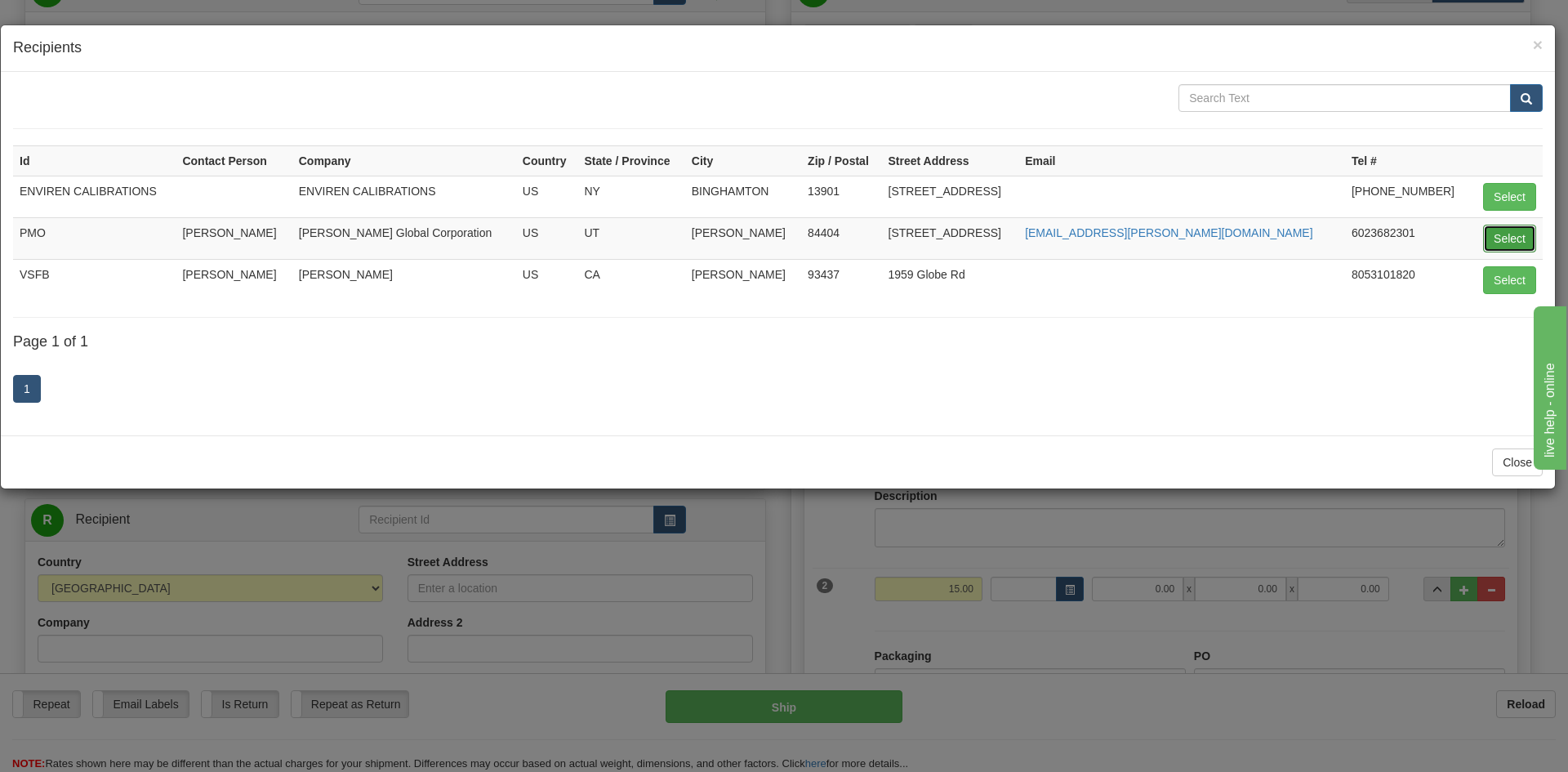
click at [1507, 235] on button "Select" at bounding box center [1509, 239] width 53 height 28
type input "PMO"
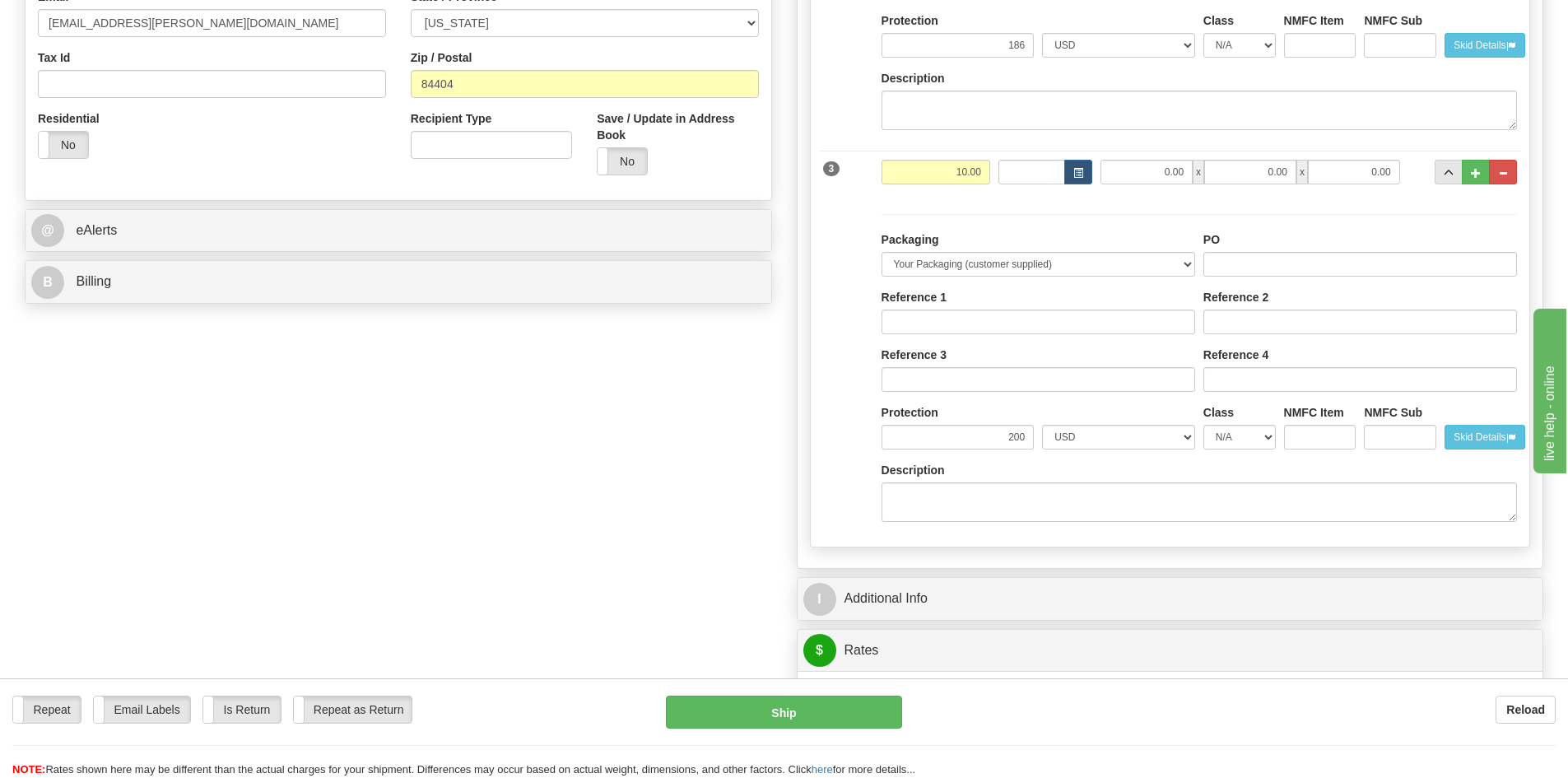
scroll to position [988, 0]
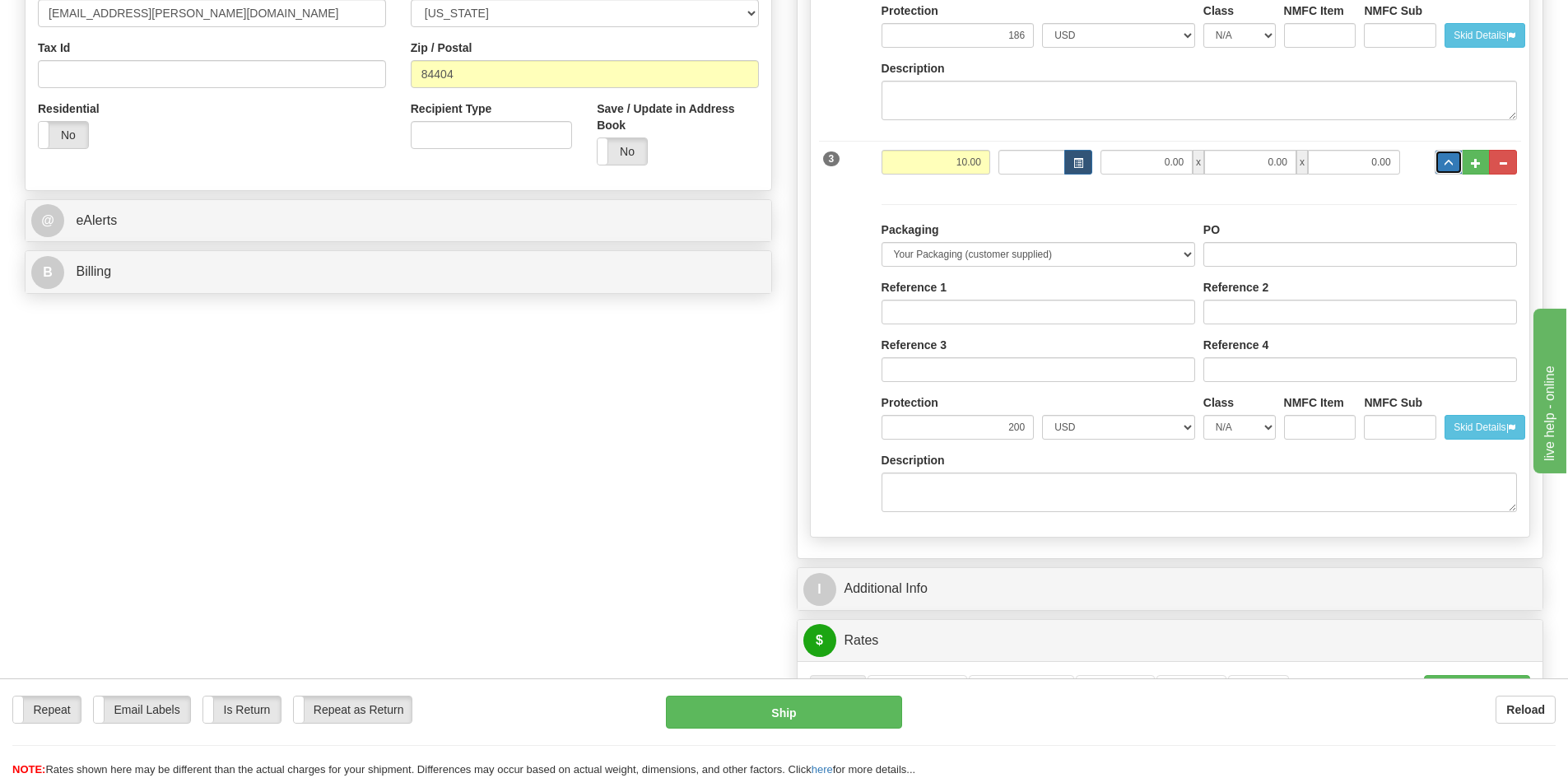
click at [1445, 172] on button "..." at bounding box center [1449, 163] width 28 height 25
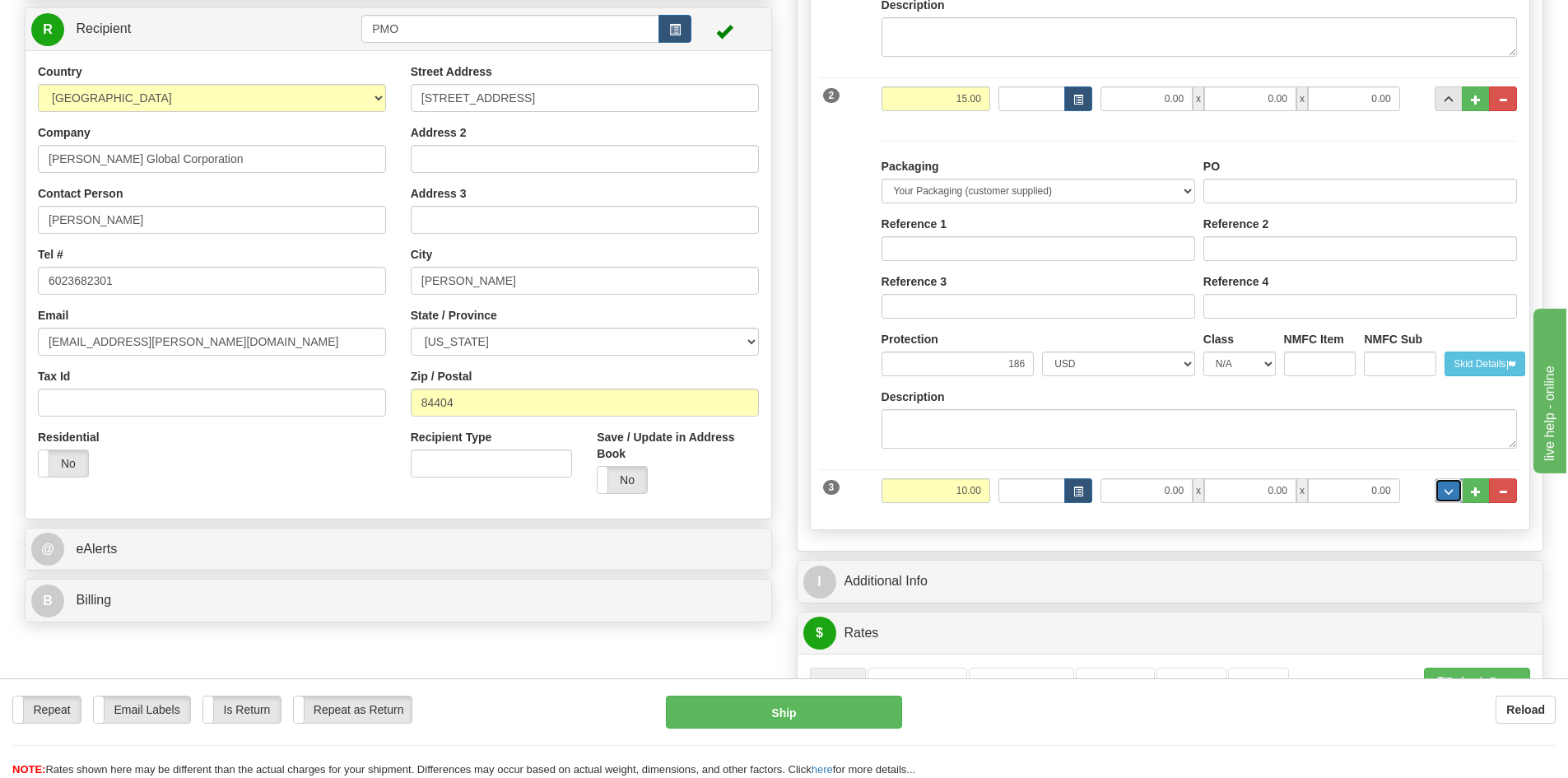
scroll to position [658, 0]
click at [1445, 114] on div "2 Weight 15.00 Dims Code Length Width Height" at bounding box center [1170, 98] width 703 height 55
click at [1448, 93] on button "..." at bounding box center [1449, 99] width 28 height 25
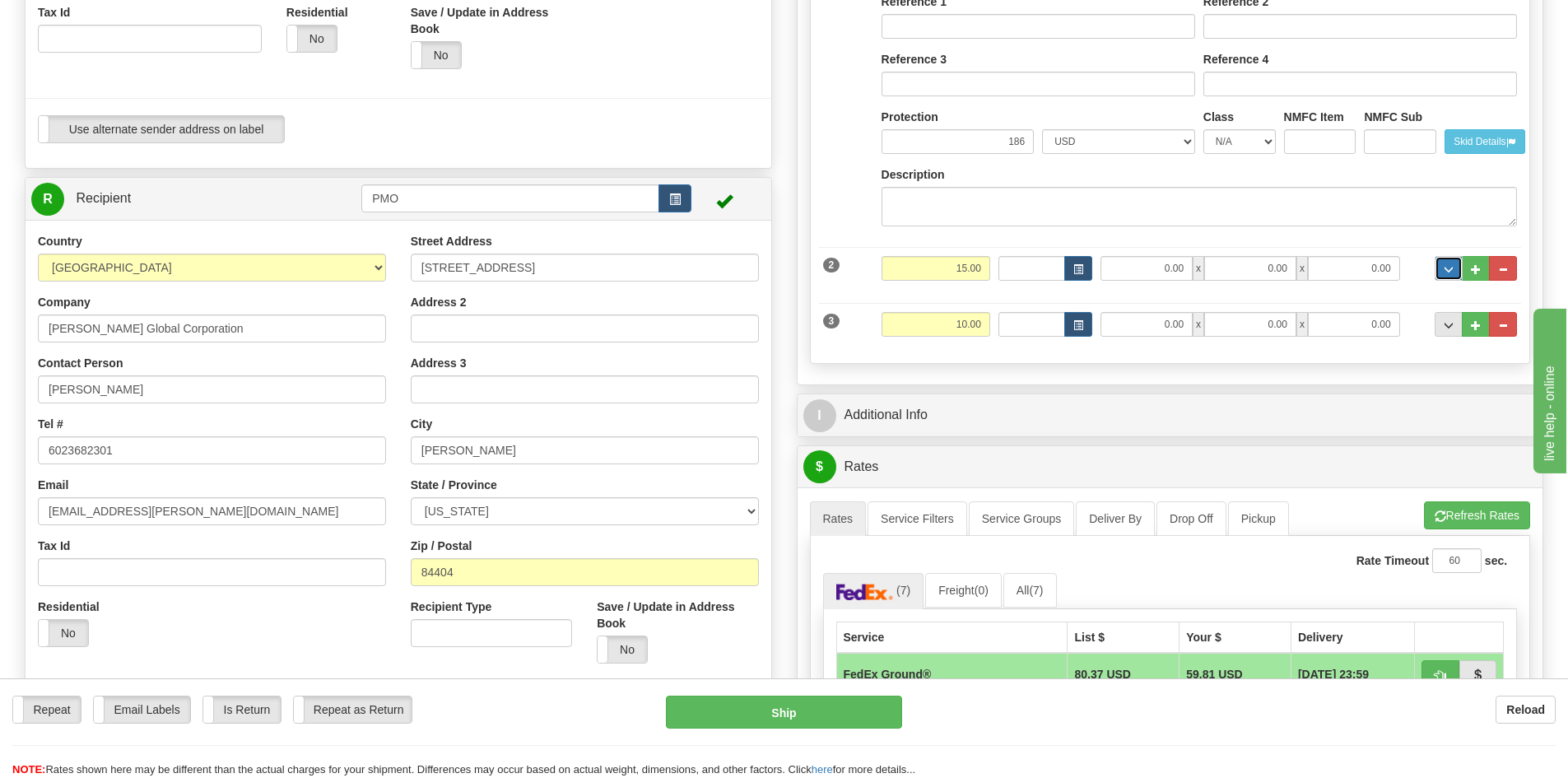
scroll to position [247, 0]
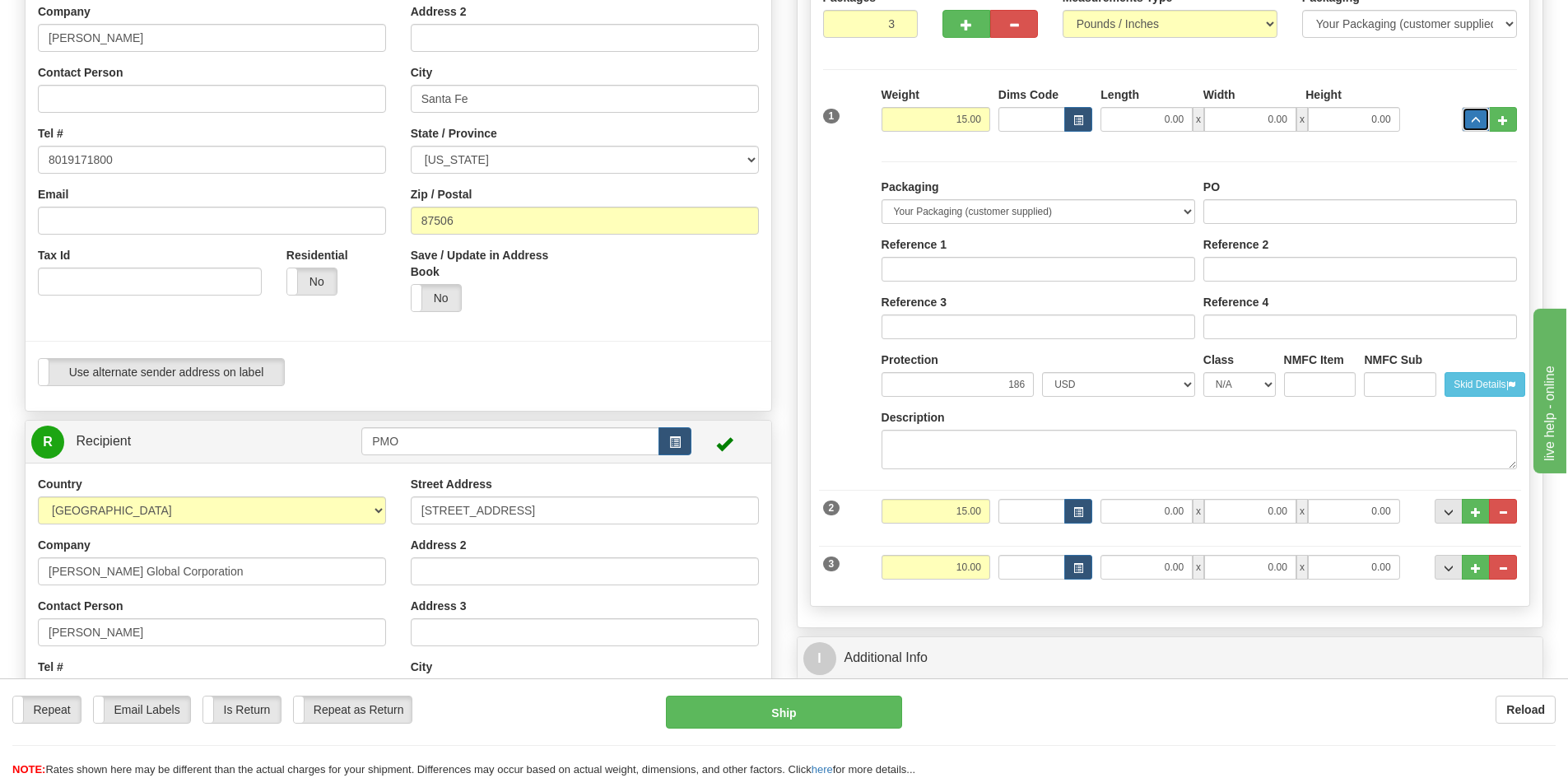
click at [1471, 126] on button "..." at bounding box center [1476, 119] width 28 height 25
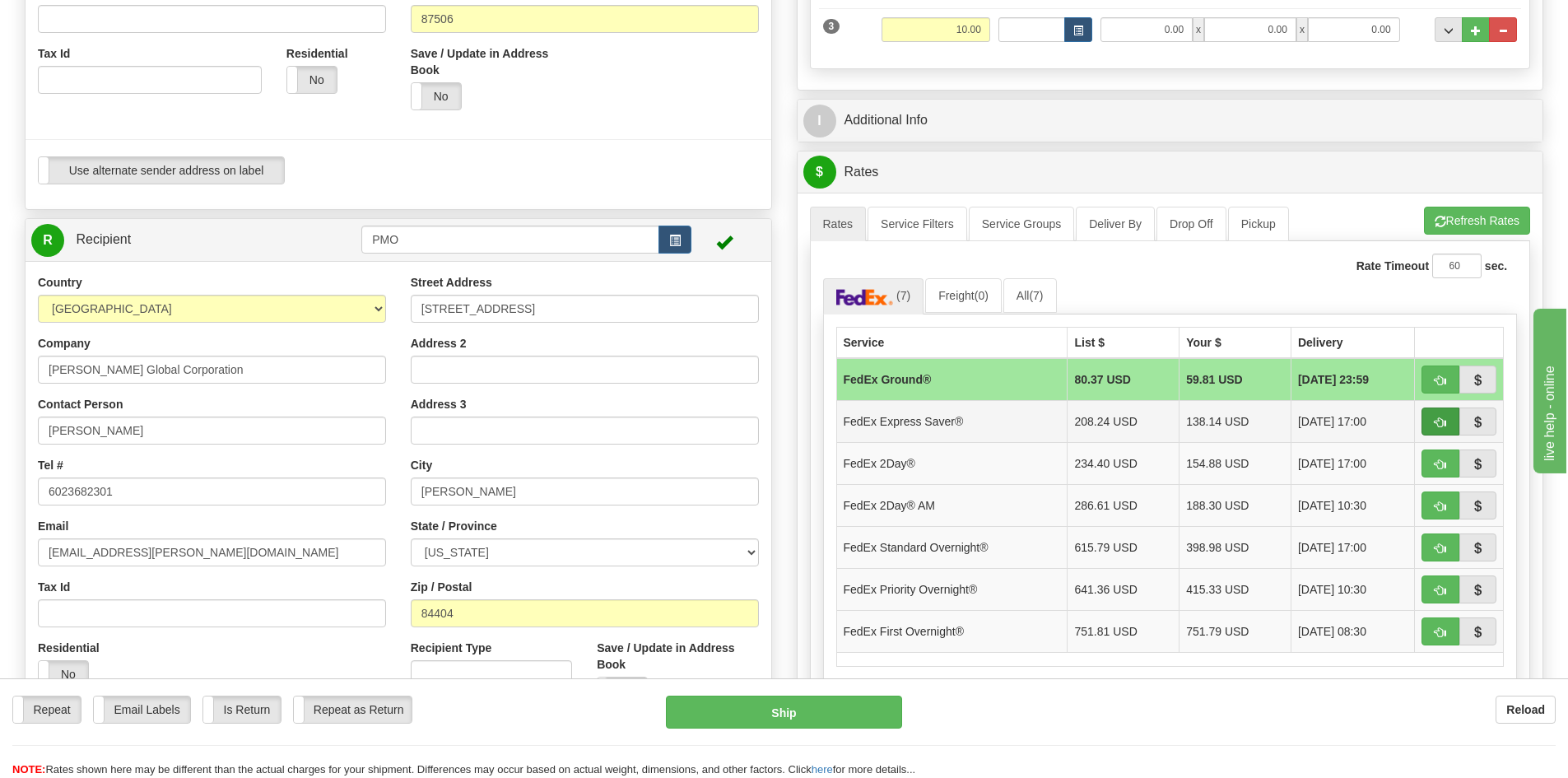
scroll to position [494, 0]
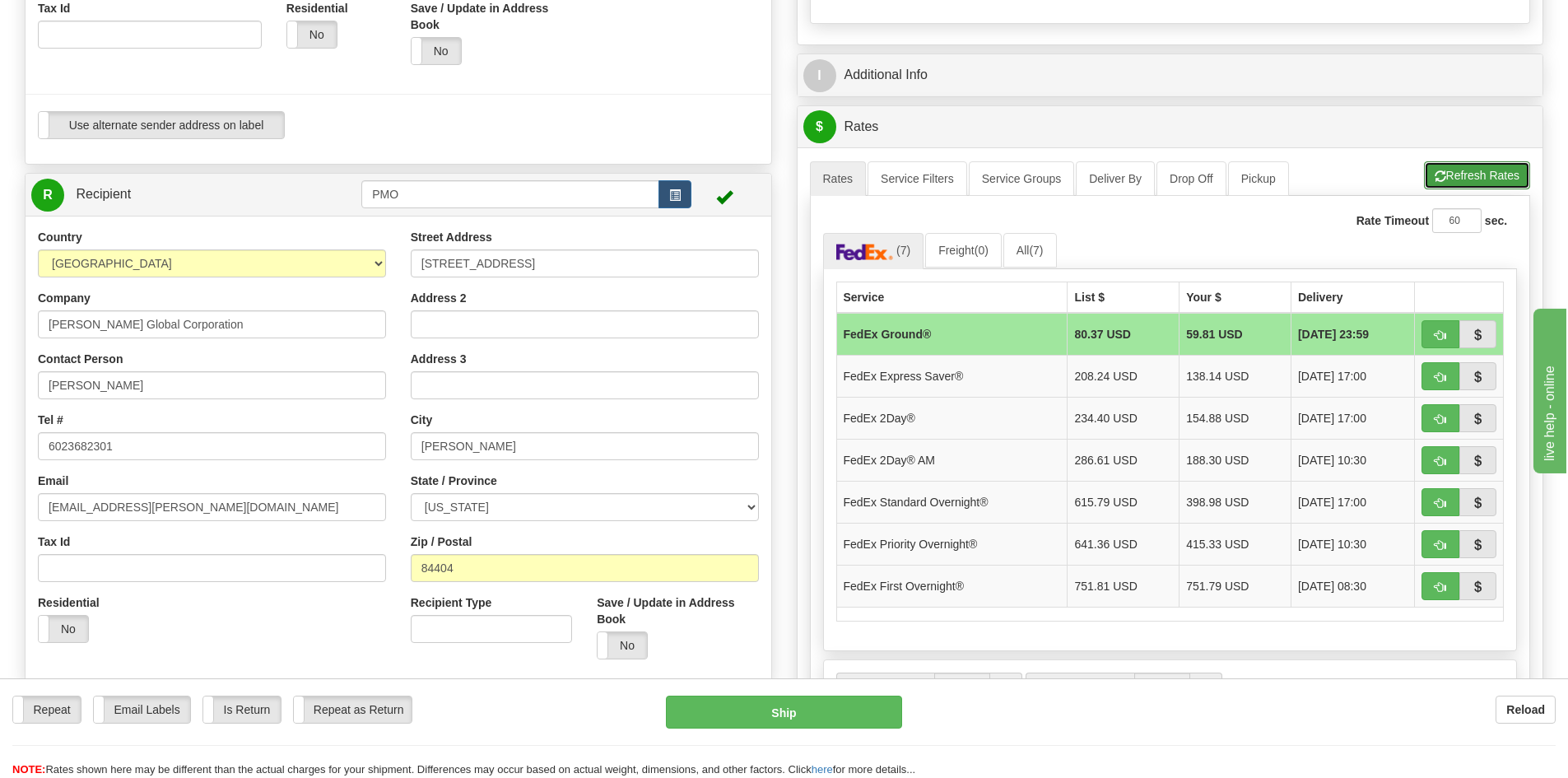
click at [1475, 187] on button "Refresh Rates" at bounding box center [1477, 176] width 107 height 28
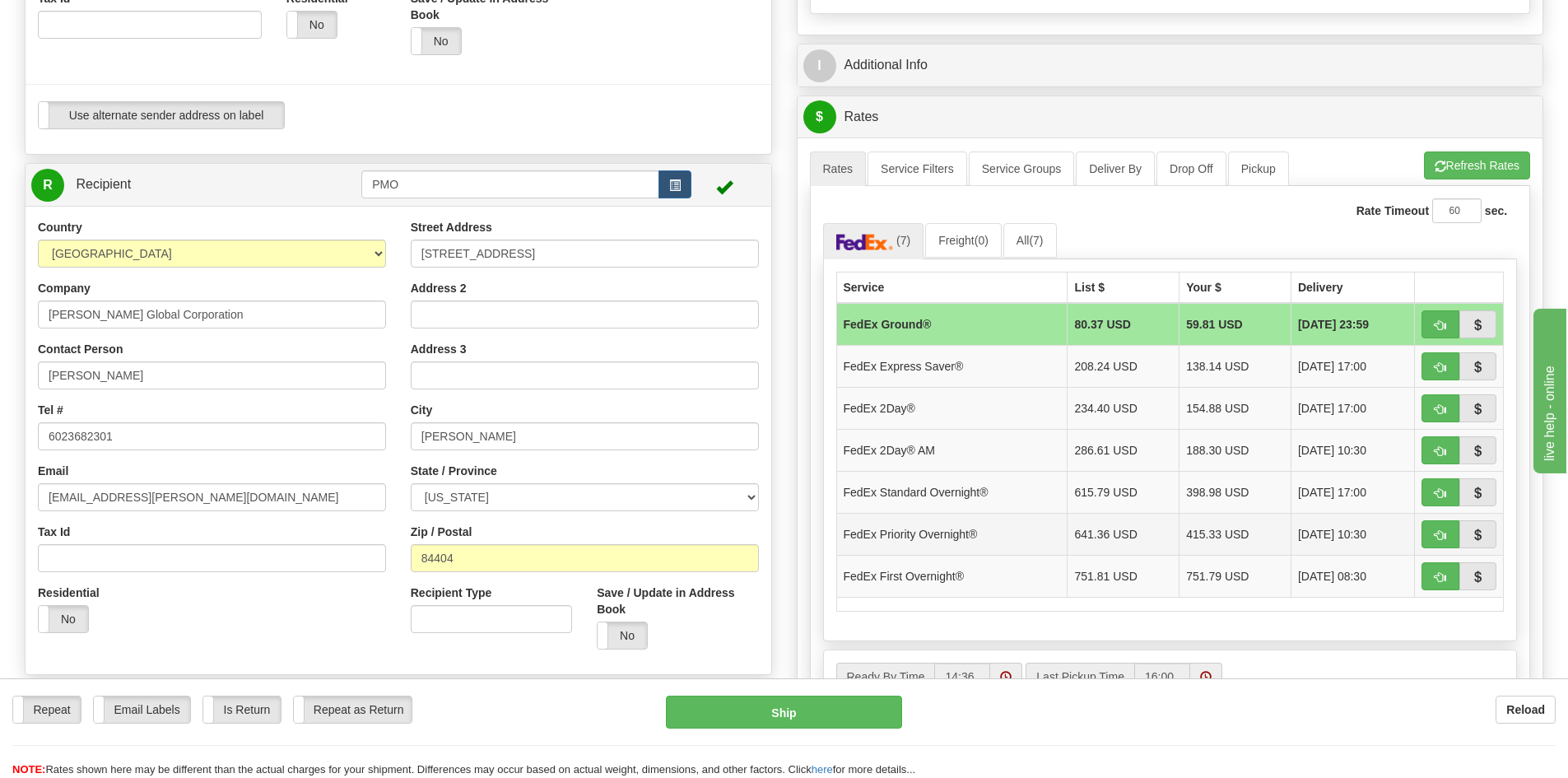
scroll to position [576, 0]
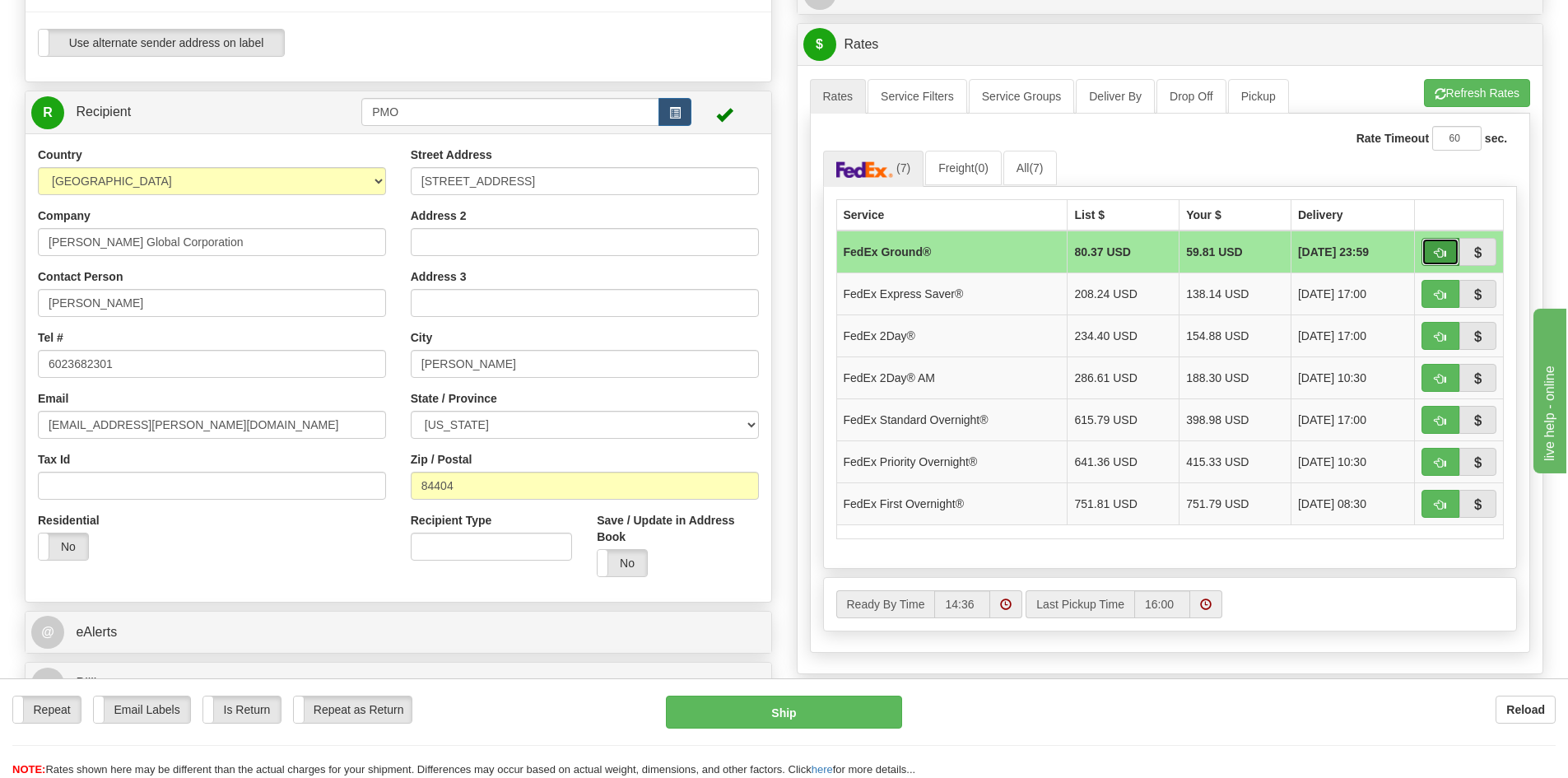
click at [1435, 250] on span "button" at bounding box center [1440, 253] width 12 height 11
type input "92"
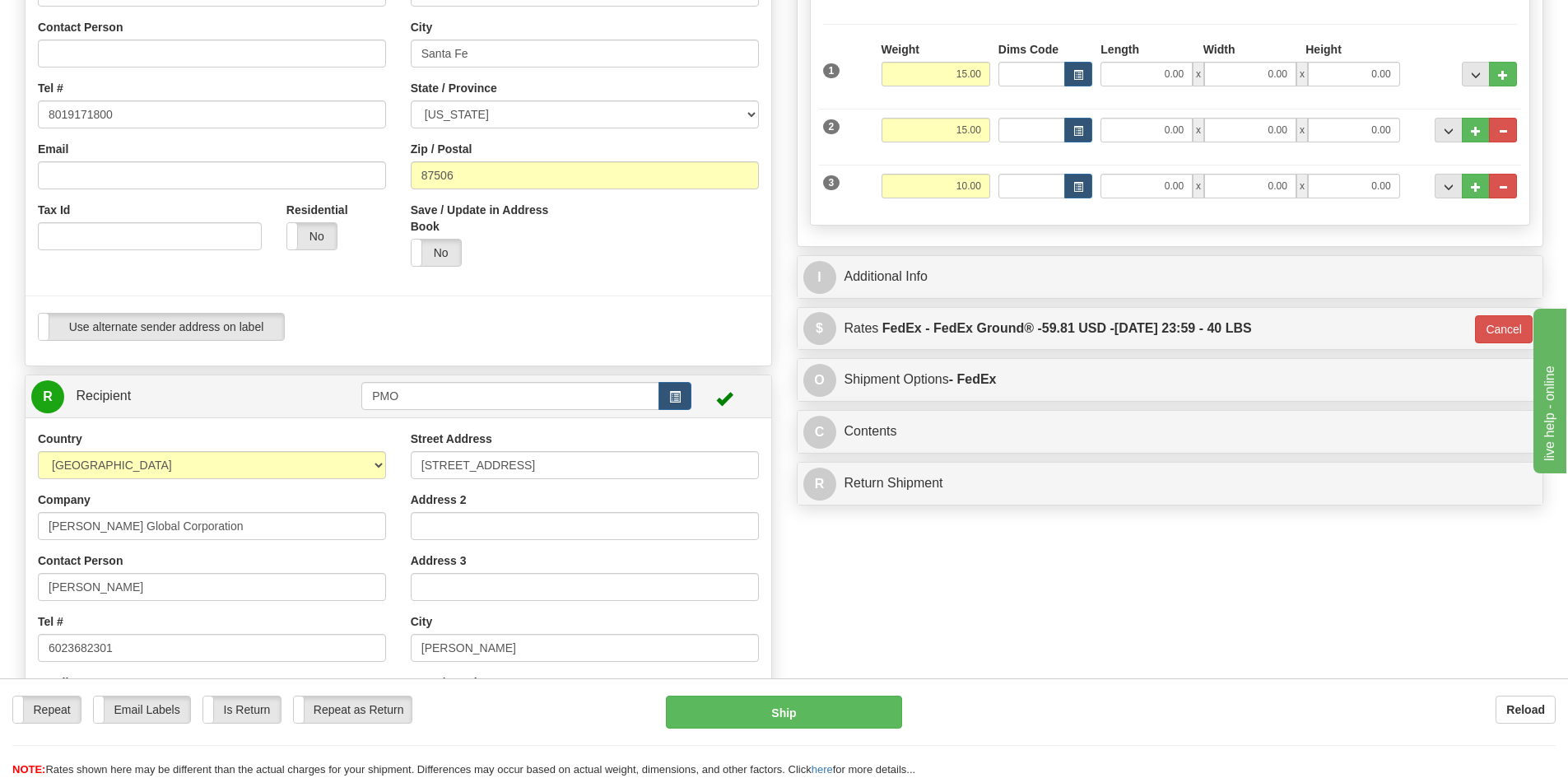
scroll to position [658, 0]
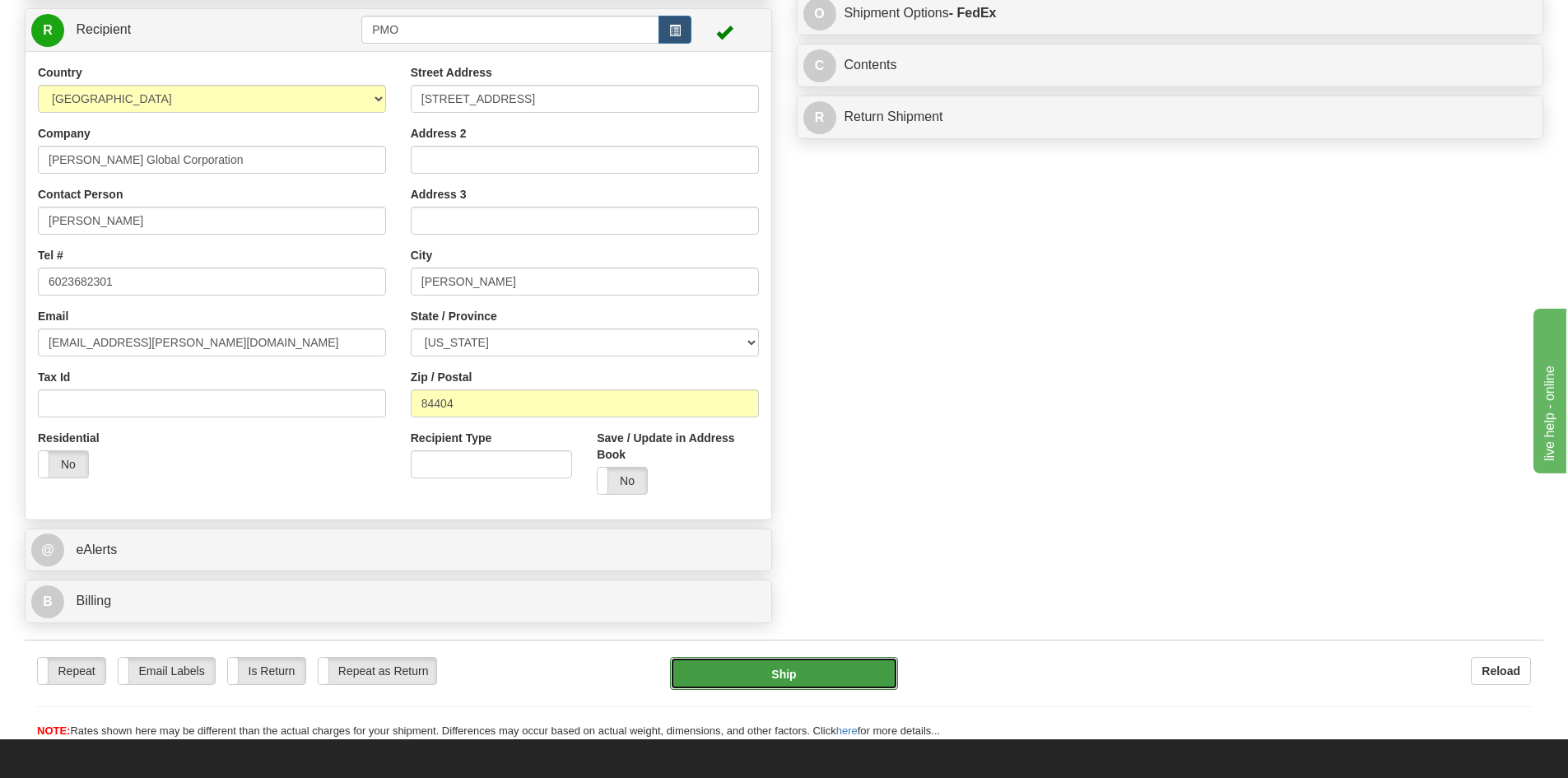
click at [857, 669] on button "Ship" at bounding box center [783, 673] width 228 height 33
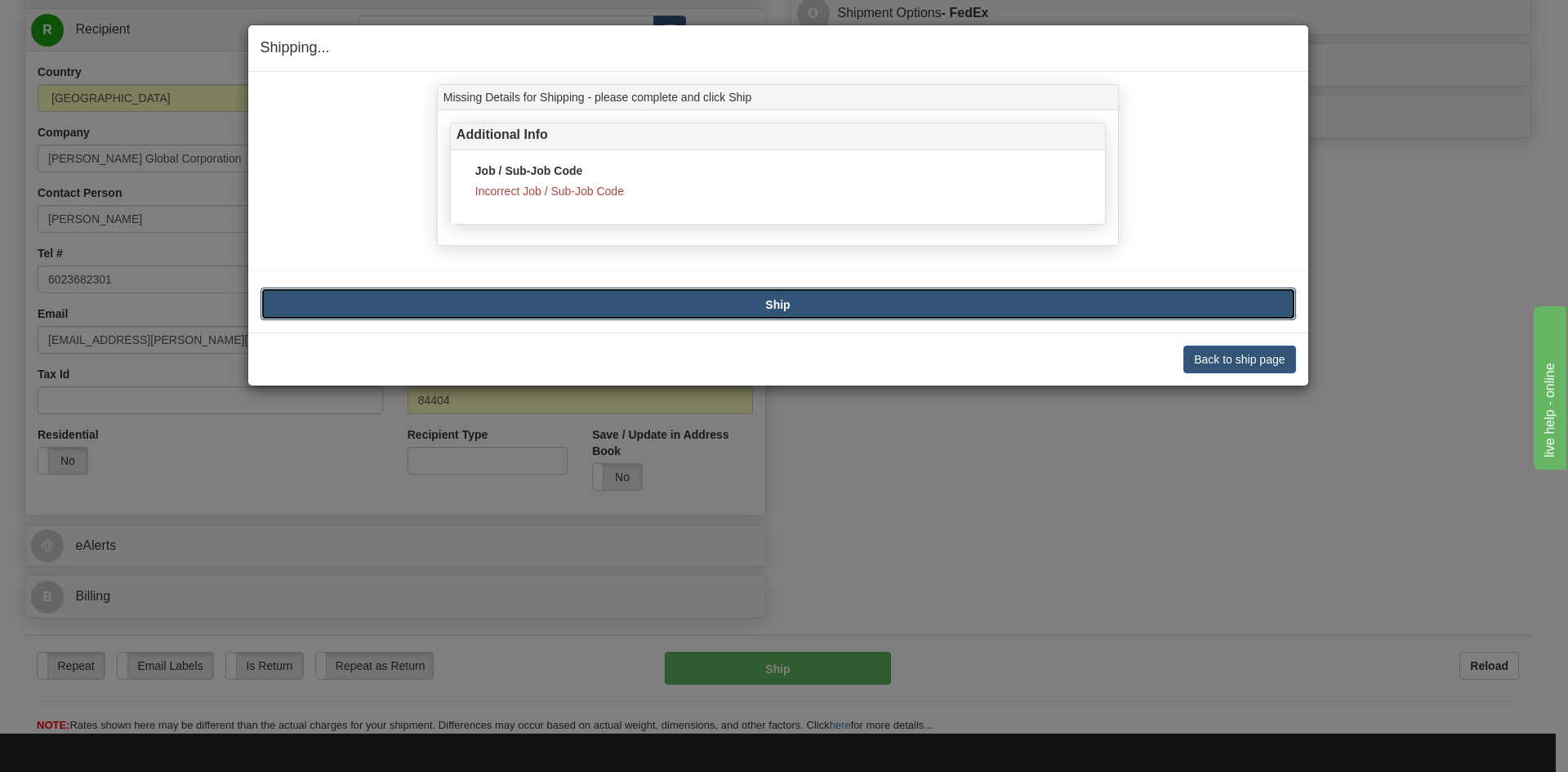
click at [977, 296] on button "Ship" at bounding box center [778, 303] width 1035 height 33
click at [1238, 358] on button "Back to ship page" at bounding box center [1239, 360] width 112 height 28
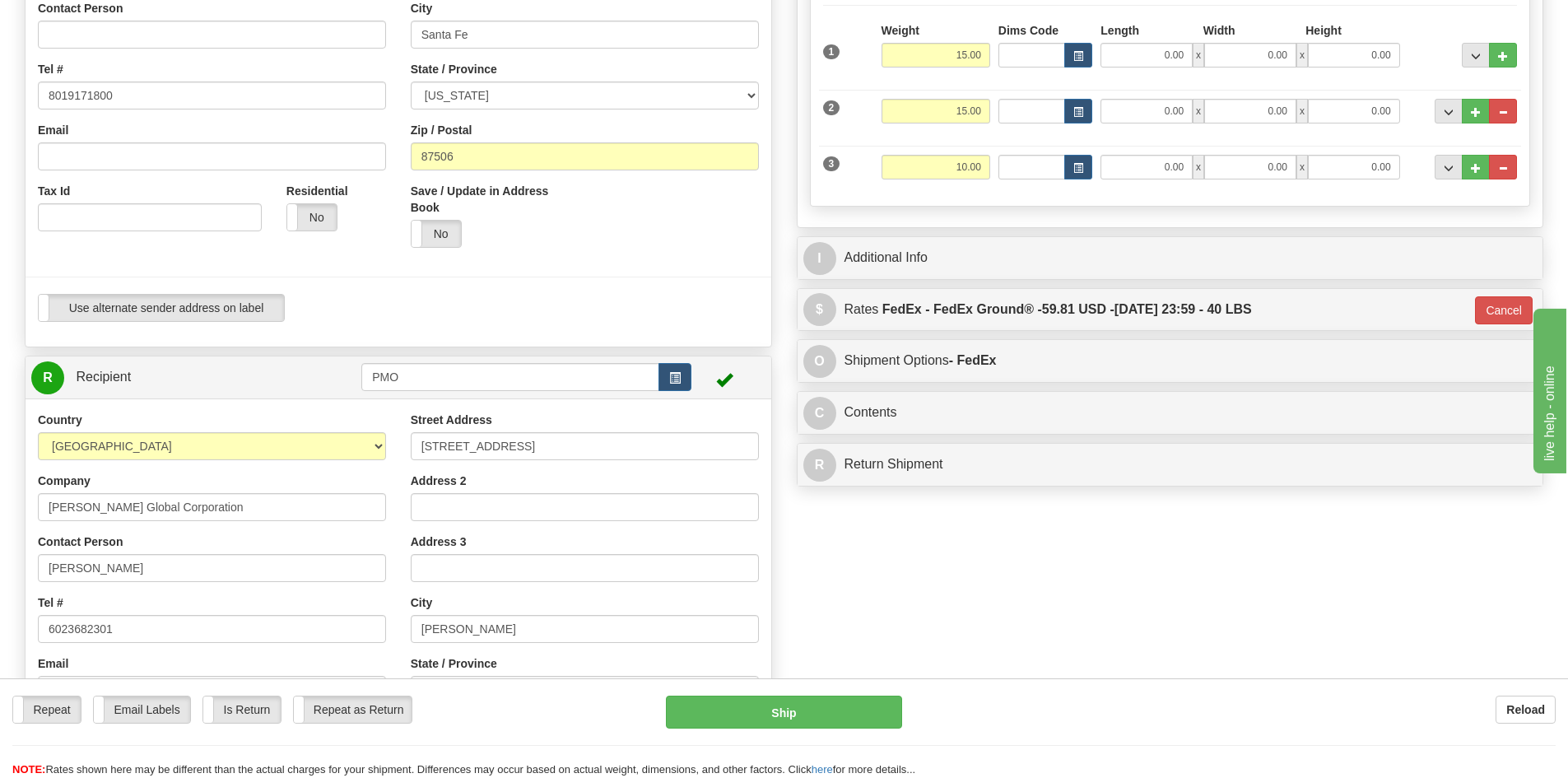
scroll to position [303, 0]
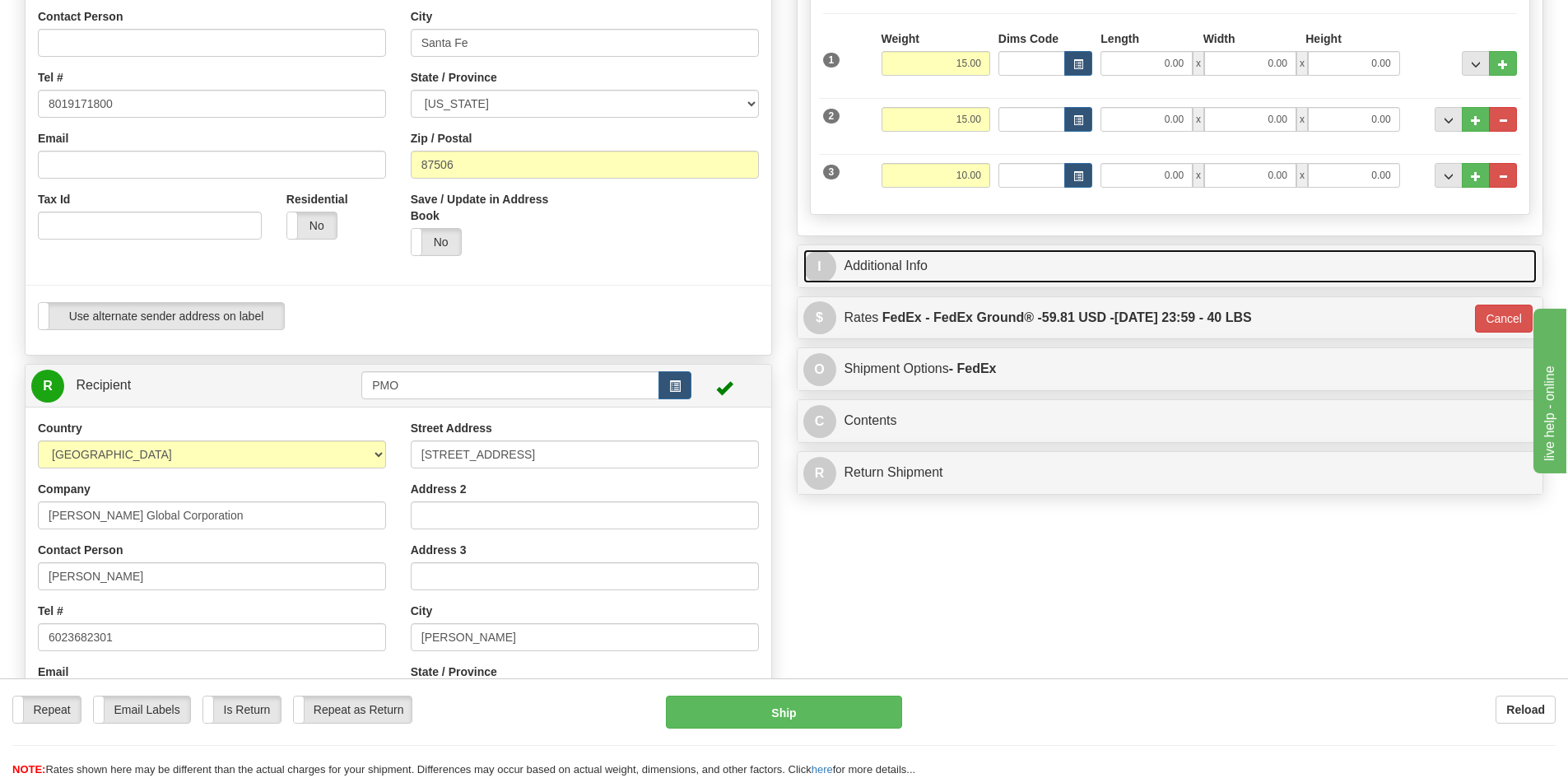
click at [939, 258] on link "I Additional Info" at bounding box center [1170, 266] width 734 height 34
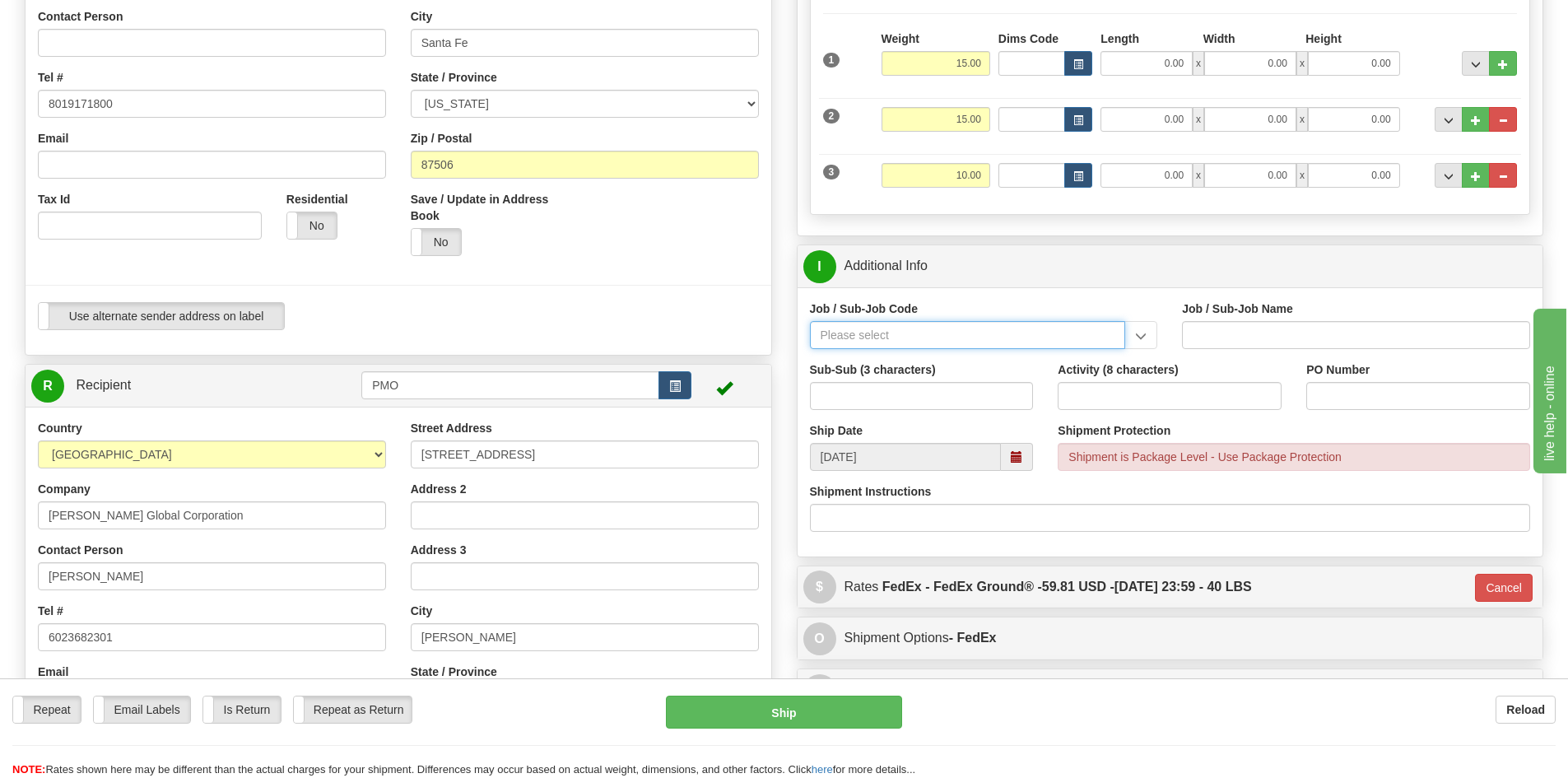
click at [916, 343] on input "Job / Sub-Job Code" at bounding box center [968, 335] width 316 height 28
type input "26305-10A"
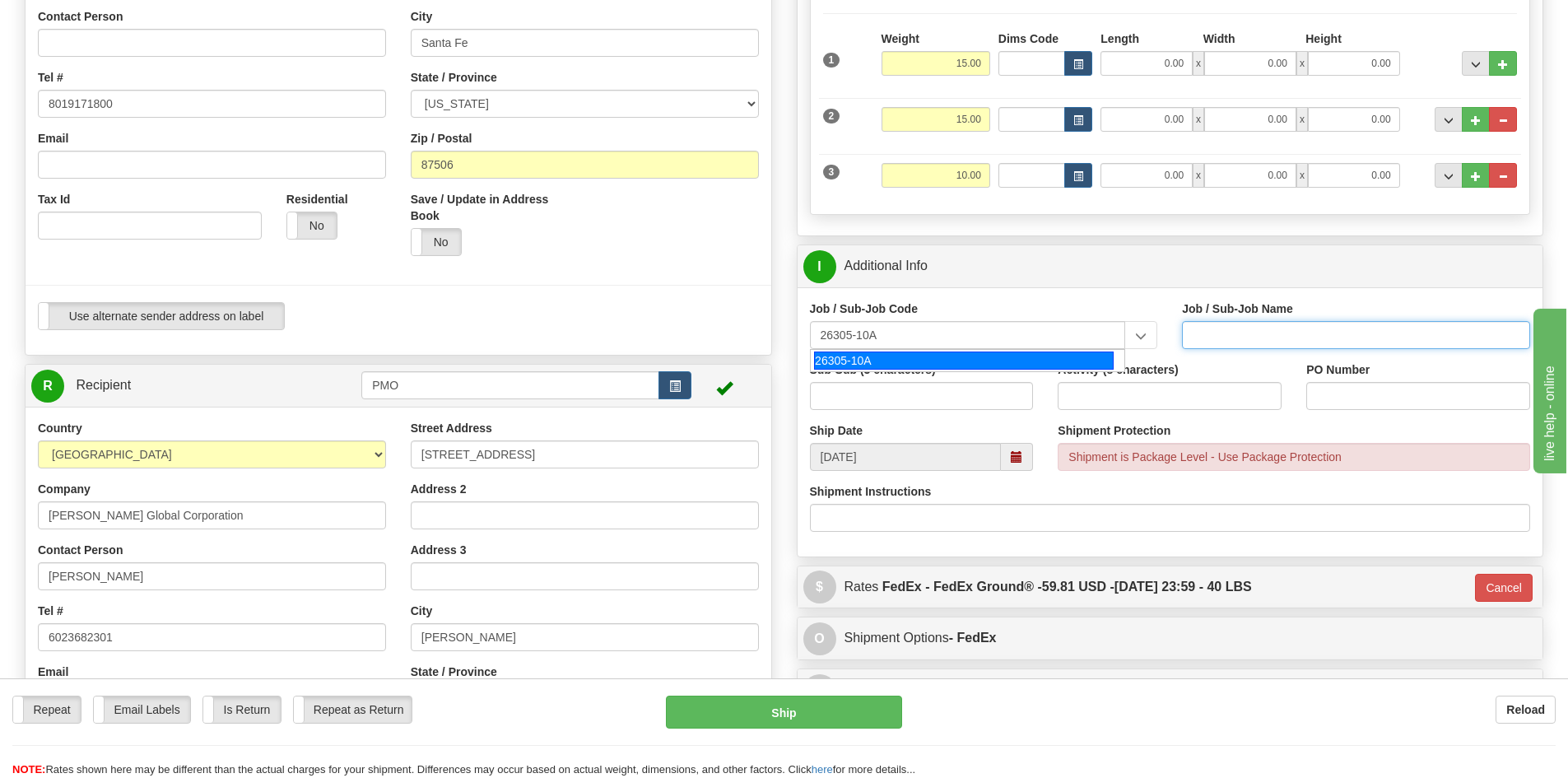
type input "GBSD - GROUND BASED STRATEGIC DETERRENT - CLIN 00"
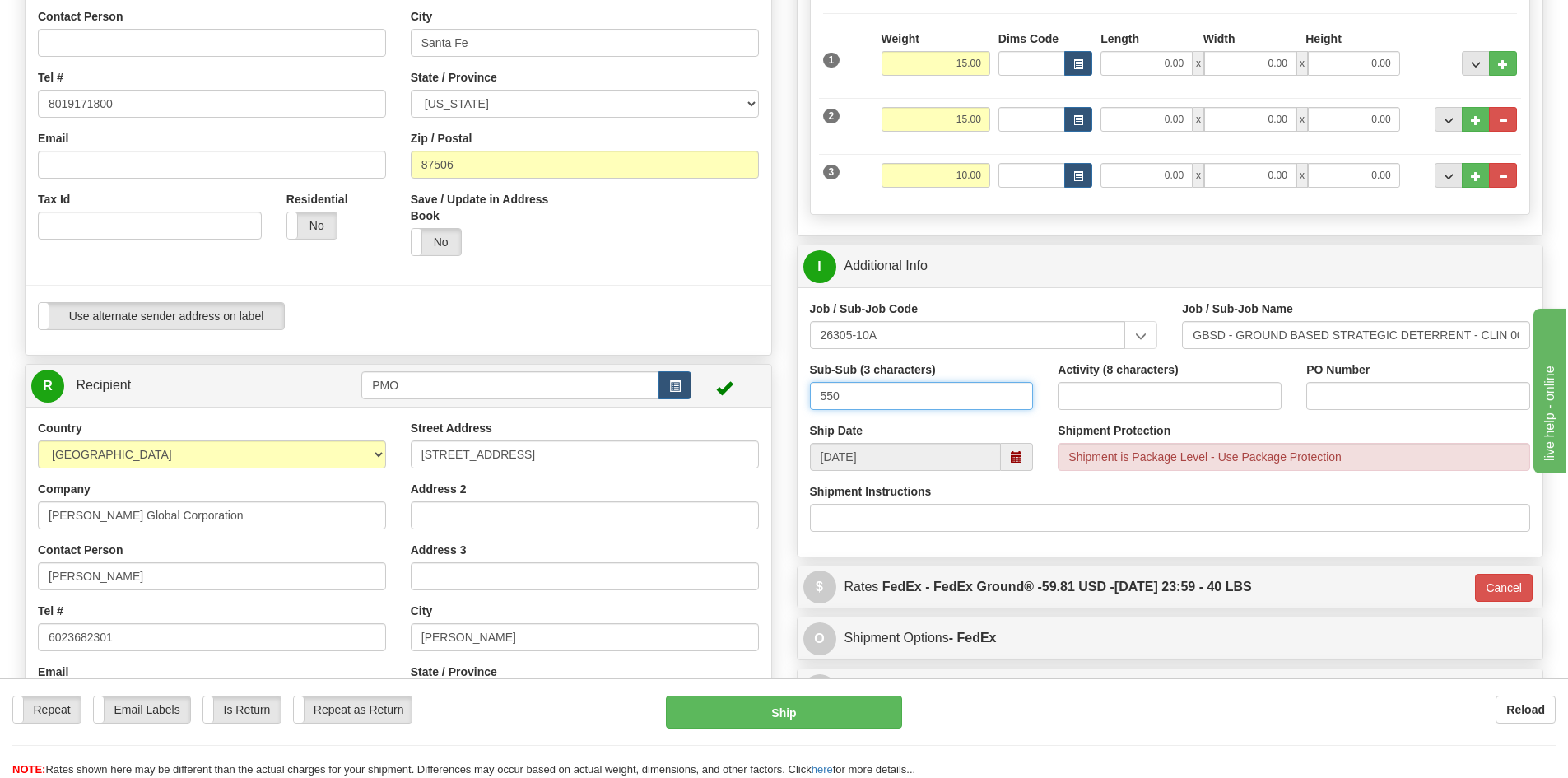
type input "550"
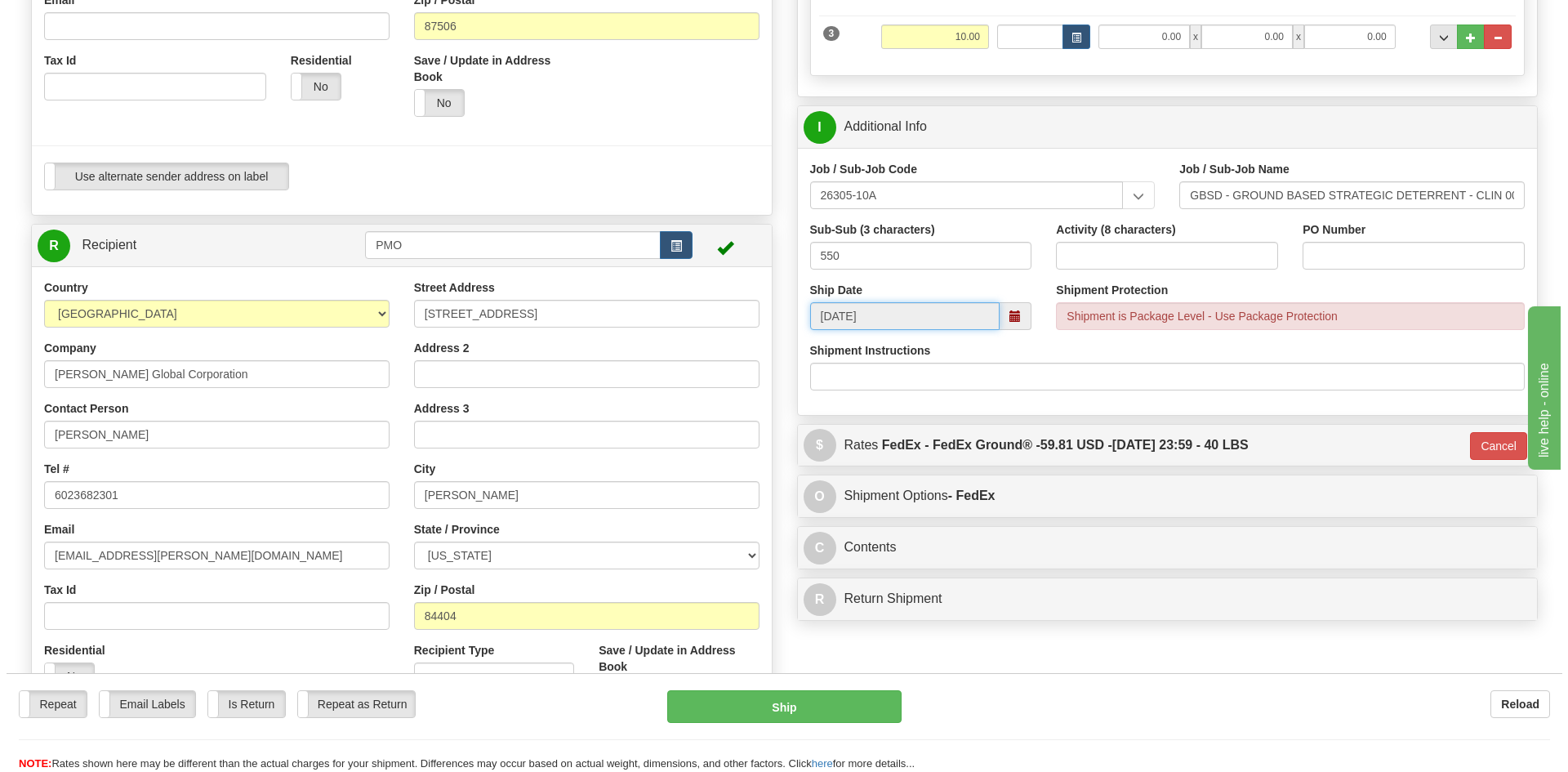
scroll to position [546, 0]
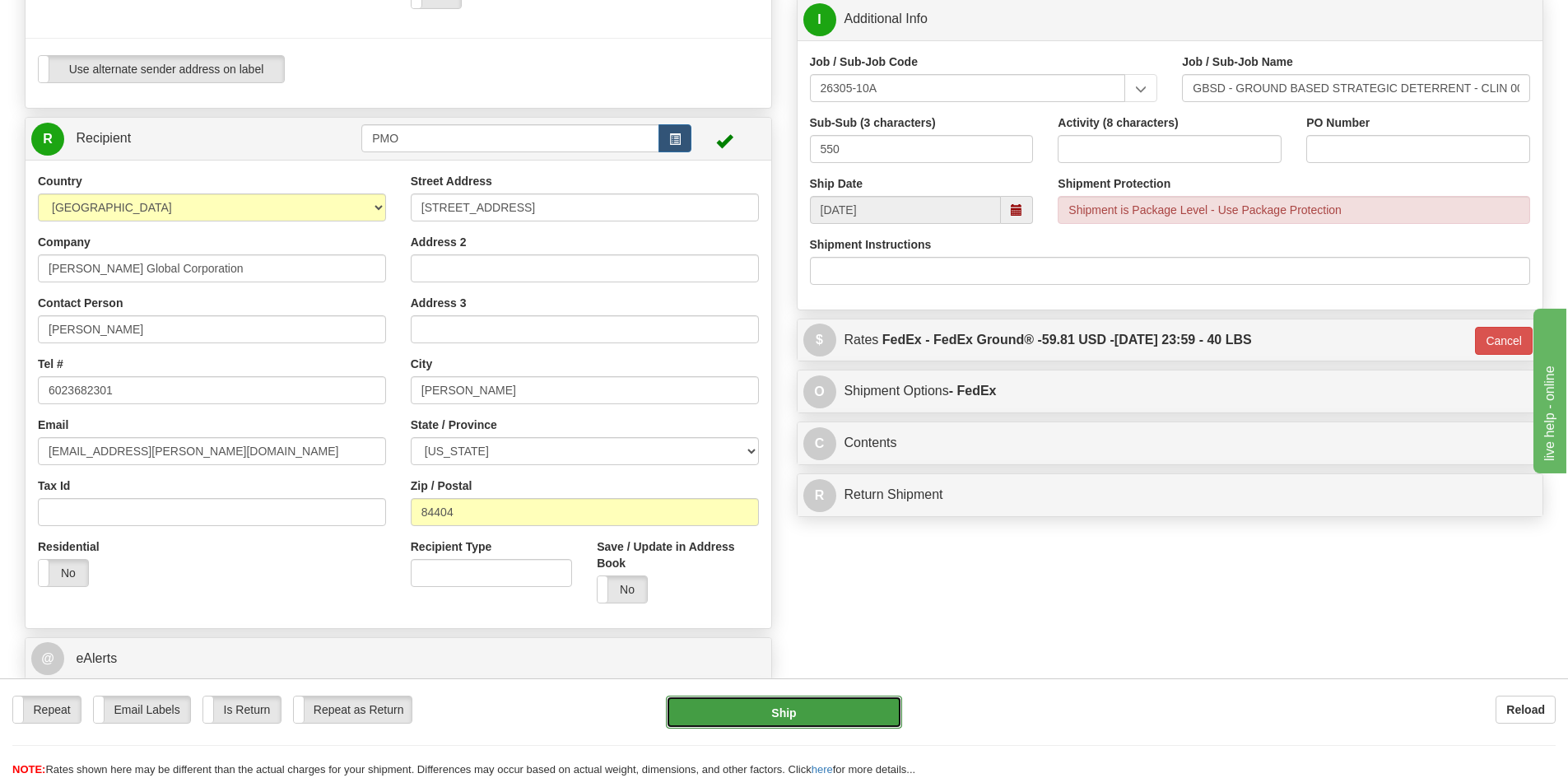
click at [847, 711] on button "Ship" at bounding box center [784, 711] width 236 height 33
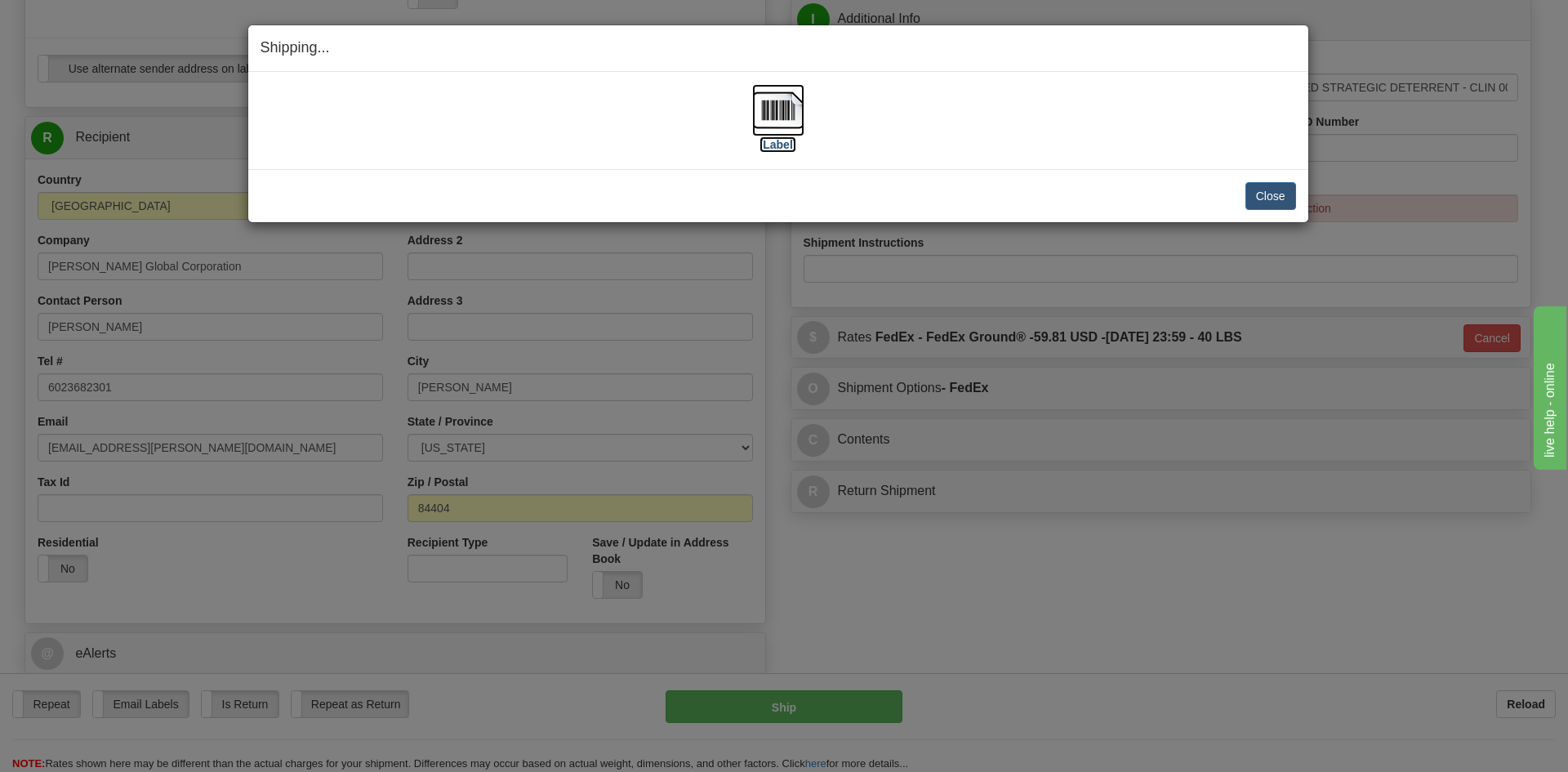
click at [786, 150] on label "[Label]" at bounding box center [778, 145] width 38 height 17
click at [1264, 189] on button "Close" at bounding box center [1269, 197] width 50 height 28
